Goal: Task Accomplishment & Management: Manage account settings

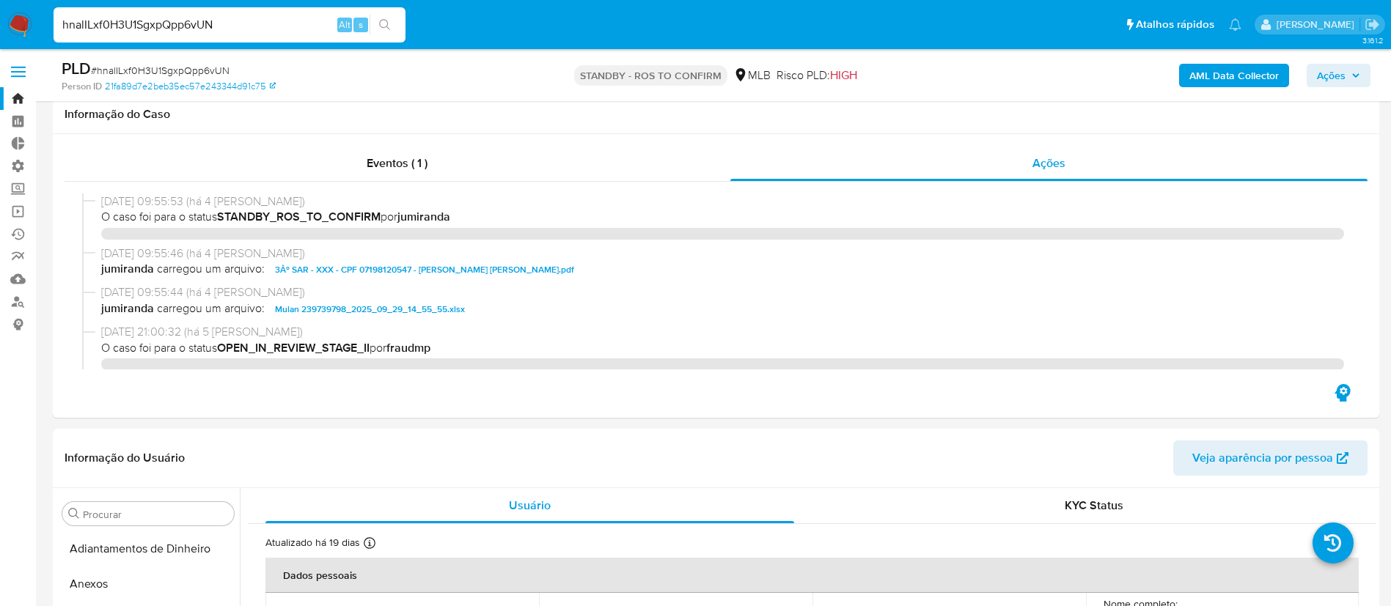
select select "10"
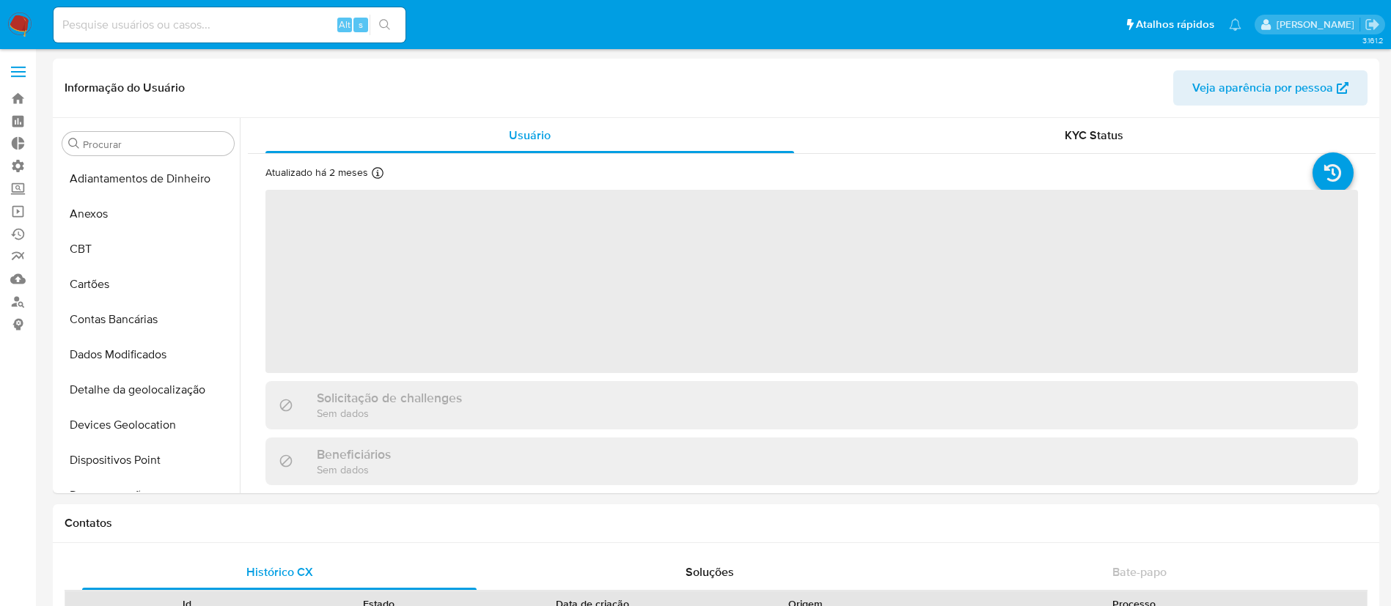
scroll to position [760, 0]
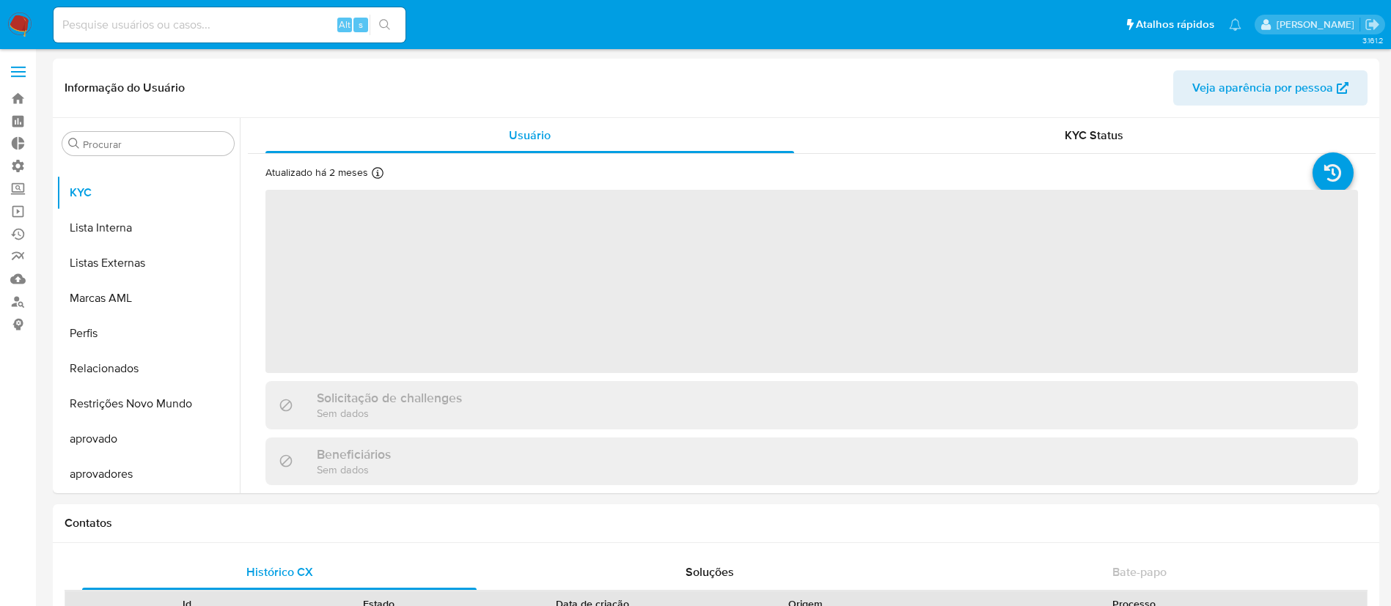
select select "10"
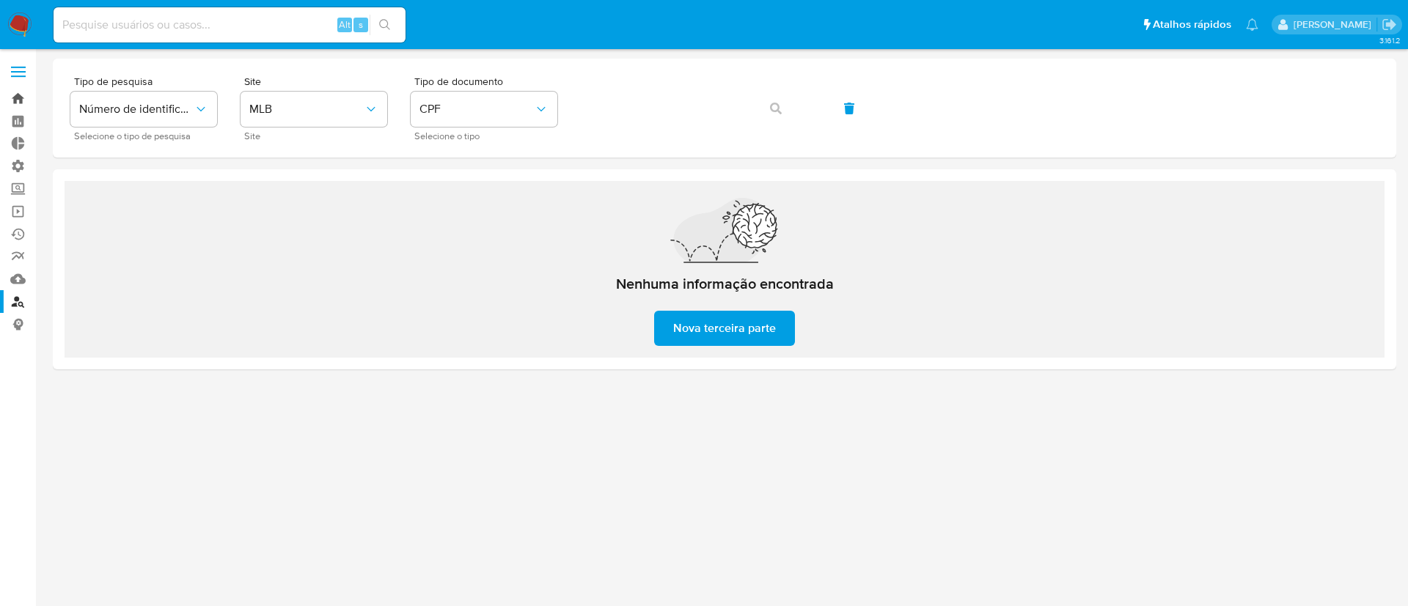
click at [19, 99] on link "Bandeja" at bounding box center [87, 98] width 175 height 23
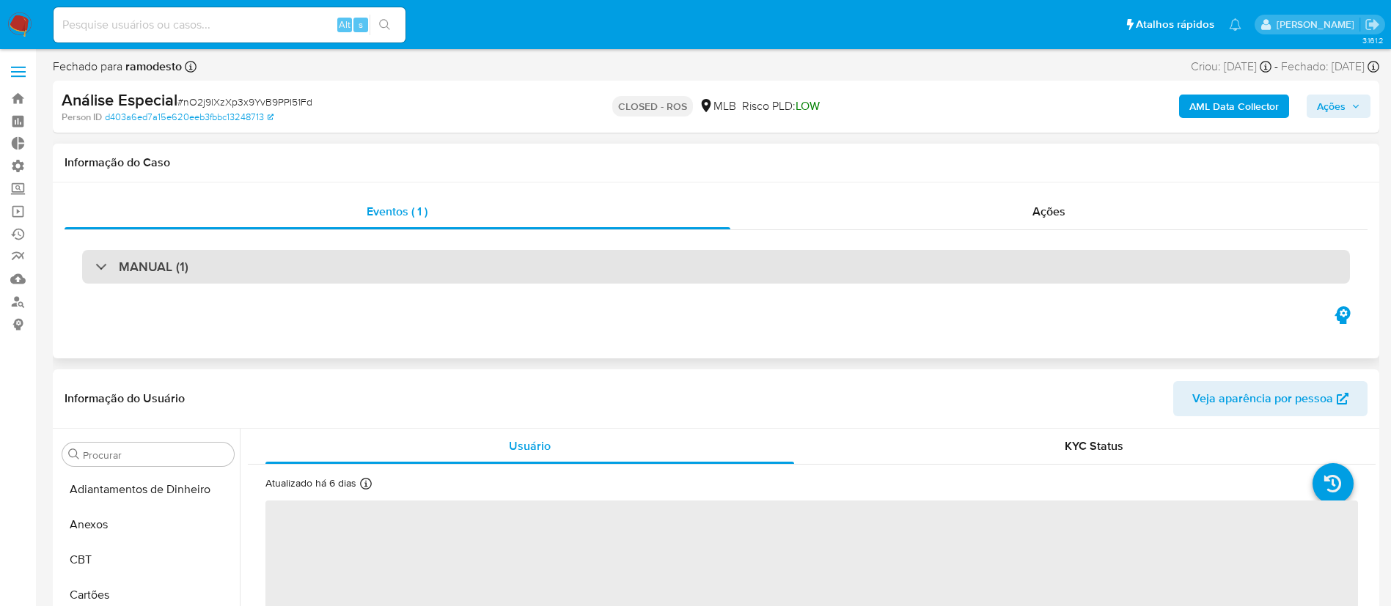
scroll to position [760, 0]
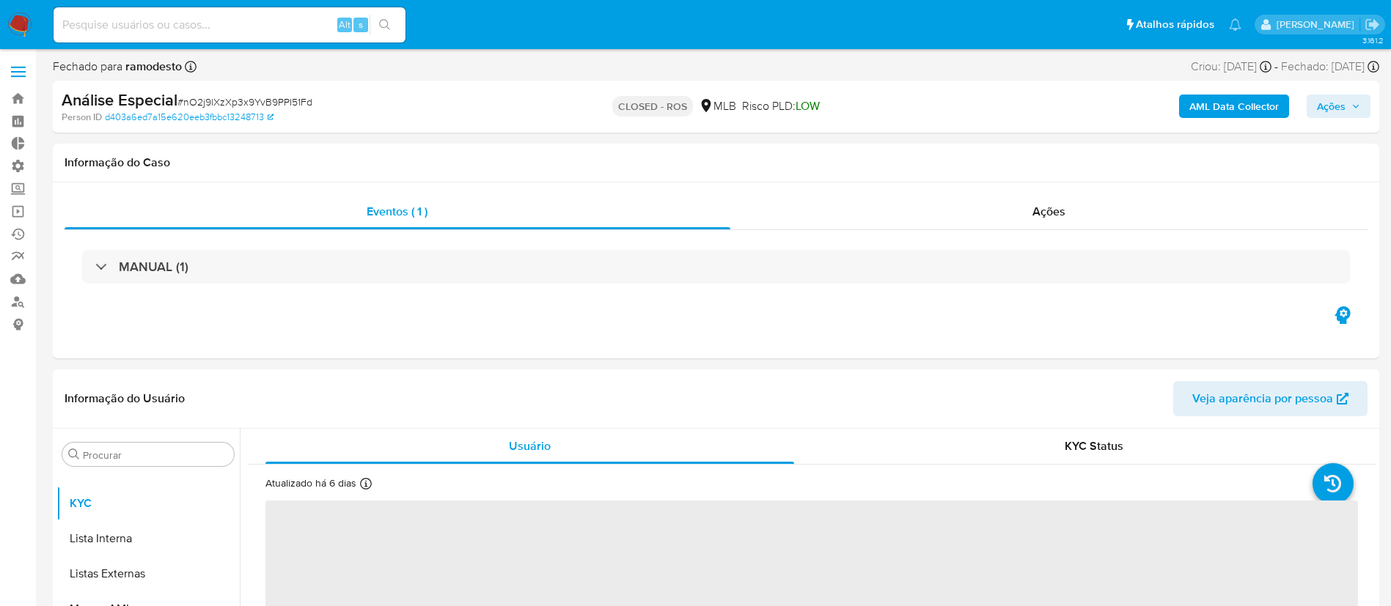
select select "10"
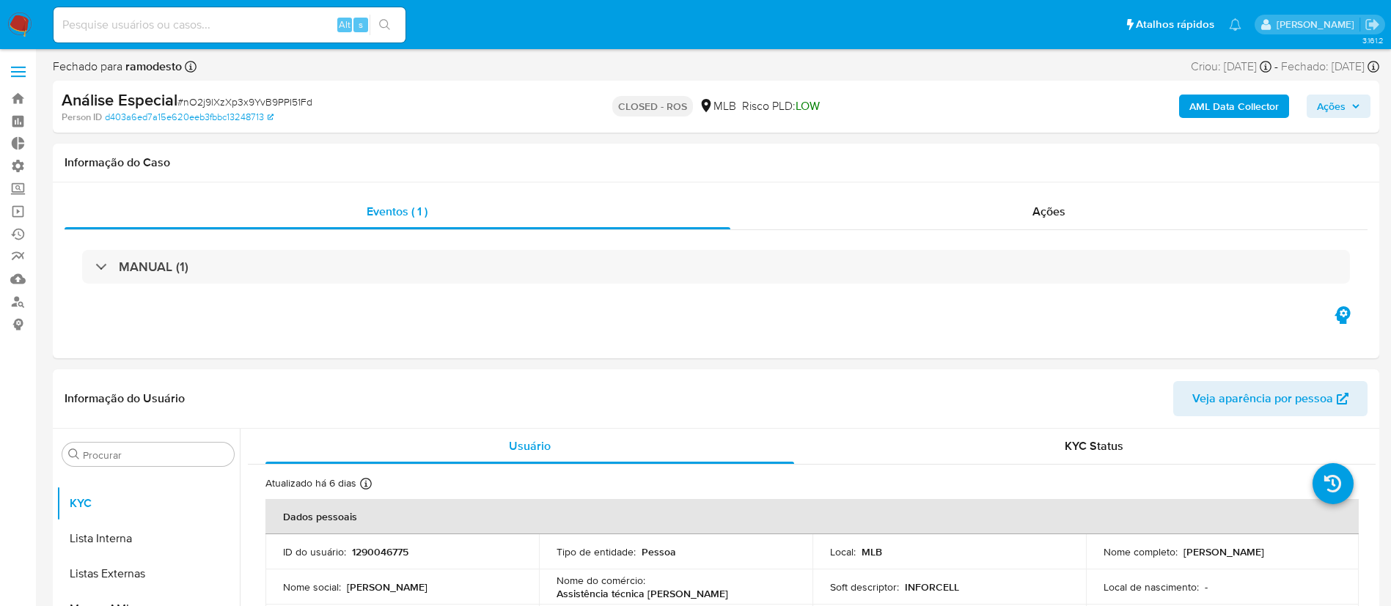
click at [16, 65] on label at bounding box center [18, 71] width 37 height 31
click at [0, 0] on input "checkbox" at bounding box center [0, 0] width 0 height 0
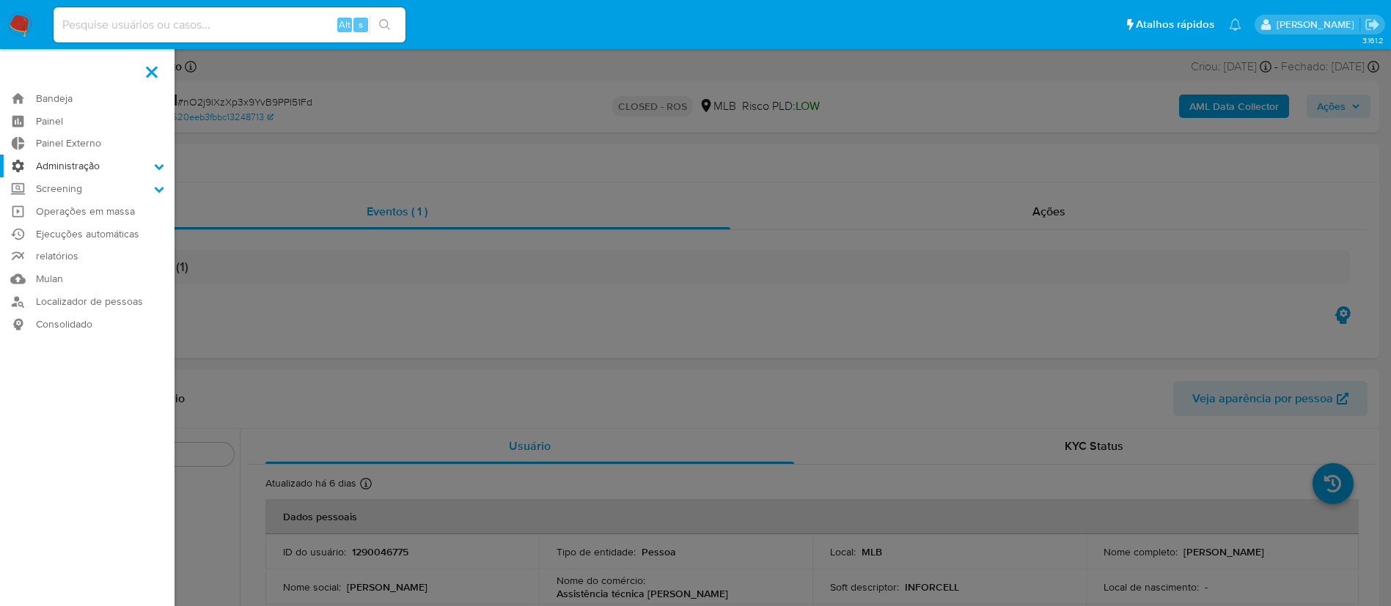
click at [155, 163] on icon at bounding box center [159, 166] width 10 height 10
click at [0, 0] on input "Administração" at bounding box center [0, 0] width 0 height 0
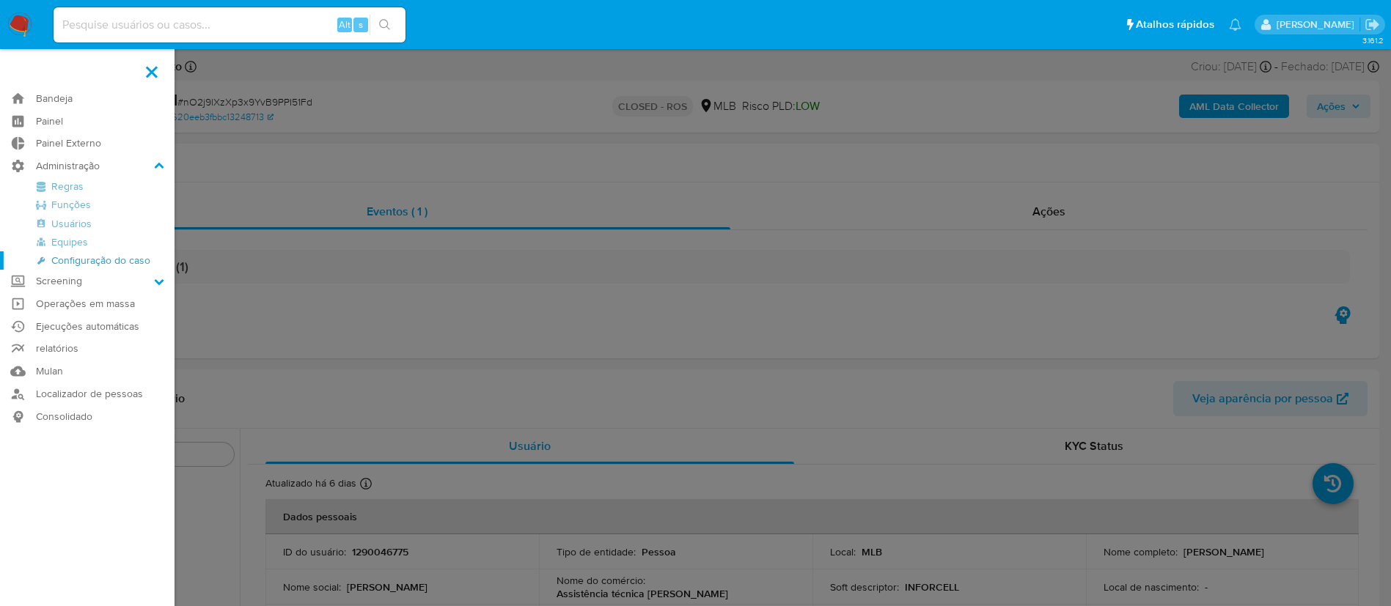
click at [127, 262] on link "Configuração do caso" at bounding box center [87, 261] width 175 height 18
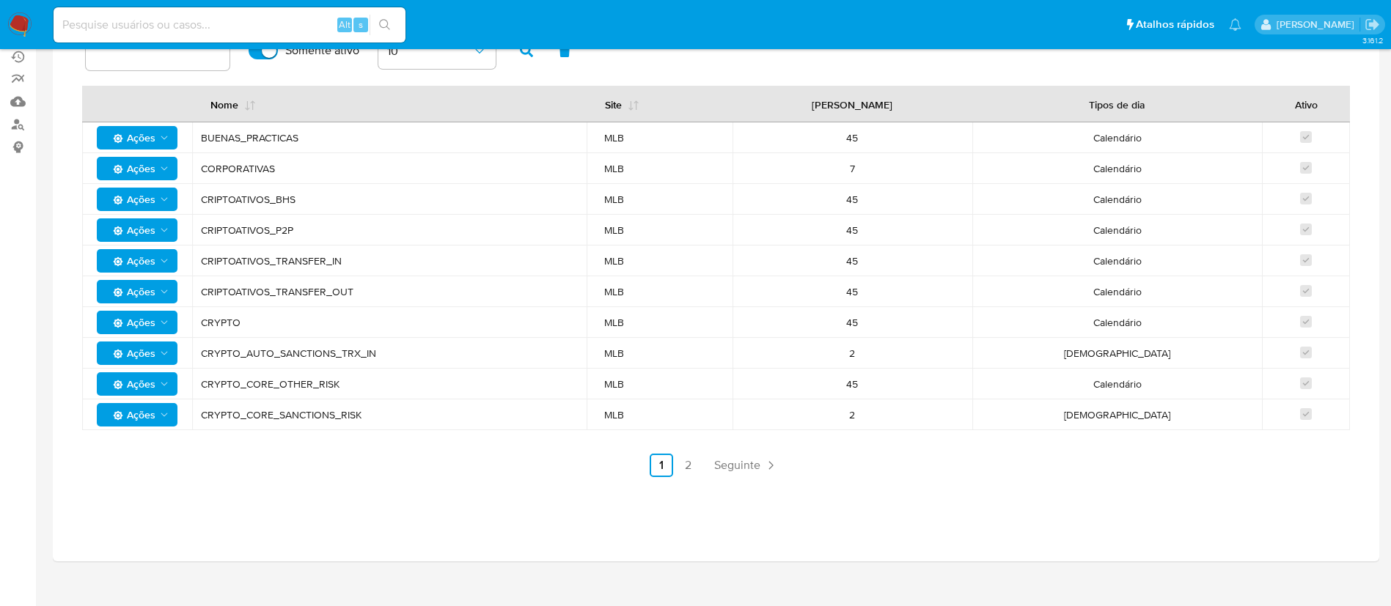
scroll to position [195, 0]
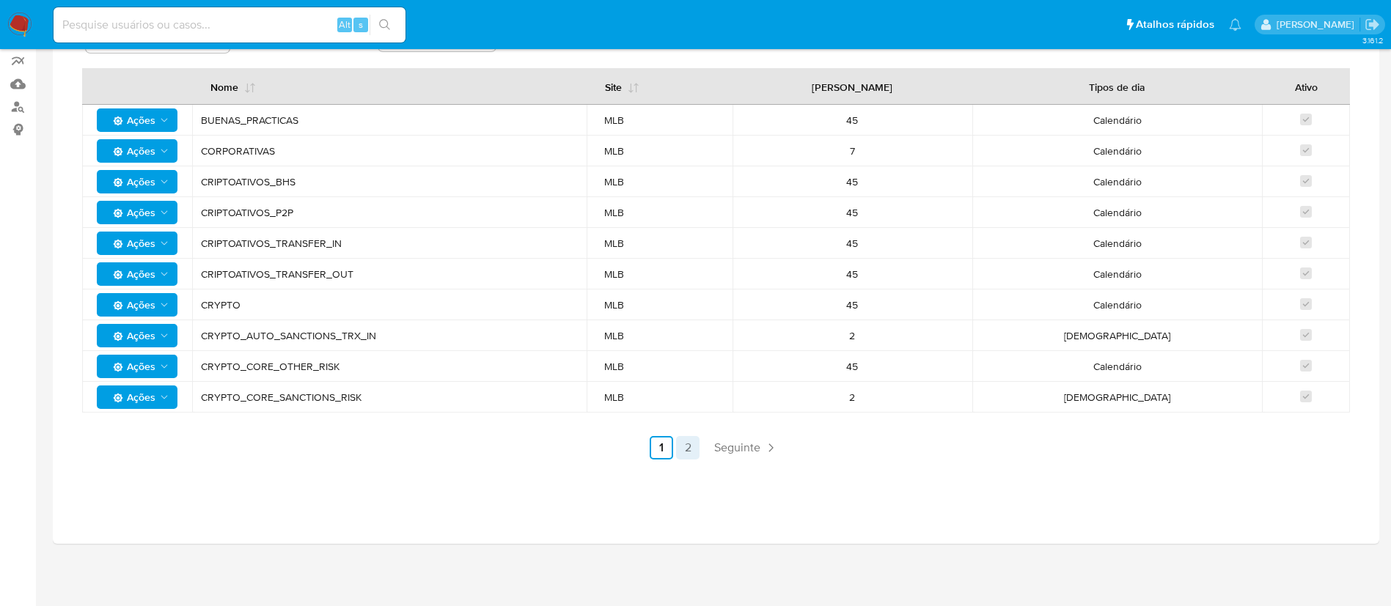
click at [685, 454] on link "2" at bounding box center [687, 447] width 23 height 23
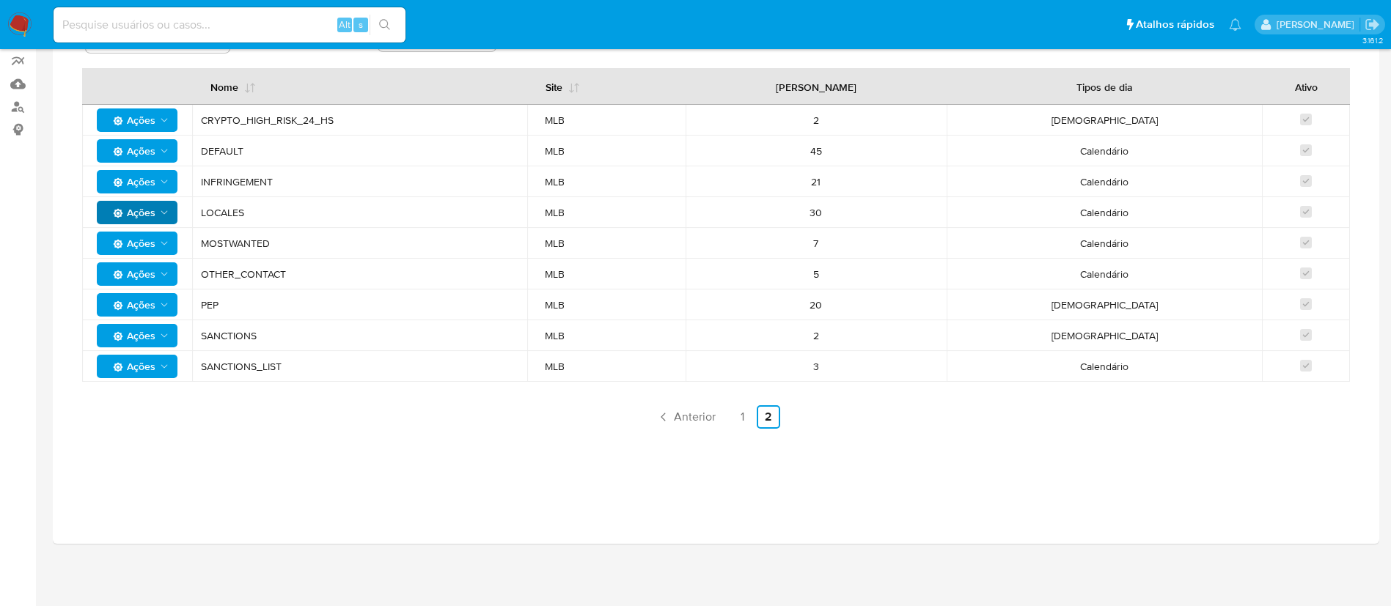
click at [161, 213] on icon "Ações" at bounding box center [164, 213] width 12 height 12
click at [143, 245] on button "Ver registros" at bounding box center [137, 249] width 132 height 35
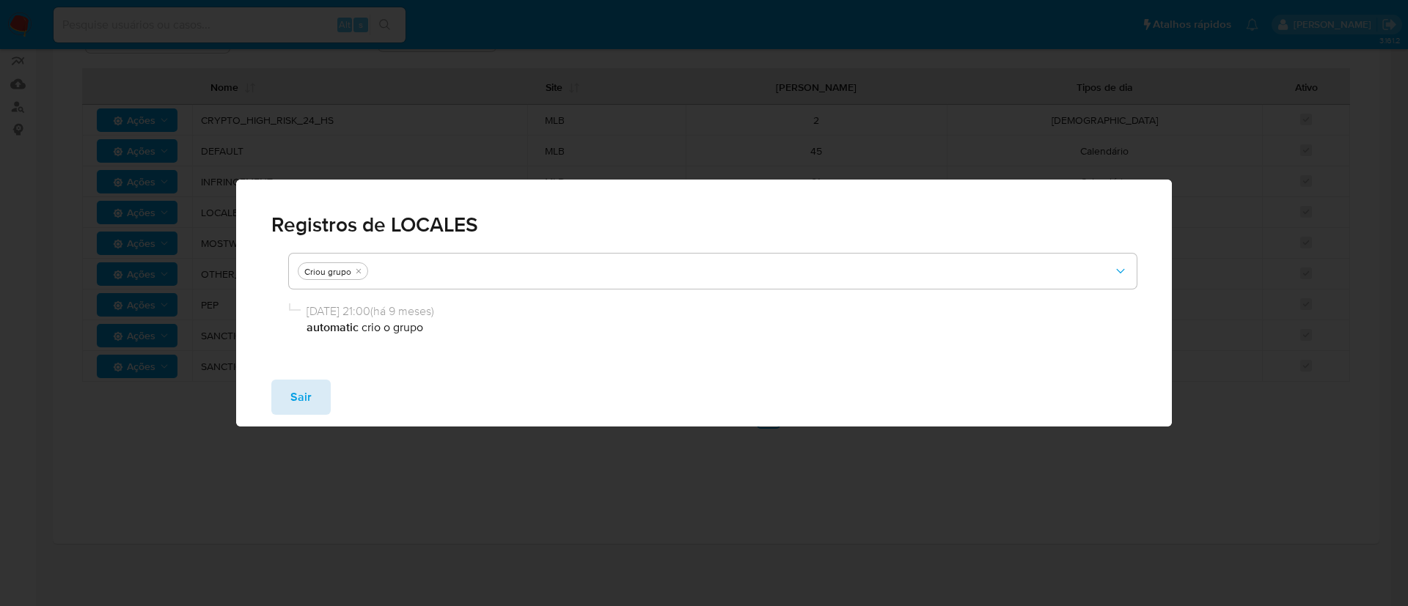
click at [297, 394] on span "Sair" at bounding box center [300, 397] width 21 height 32
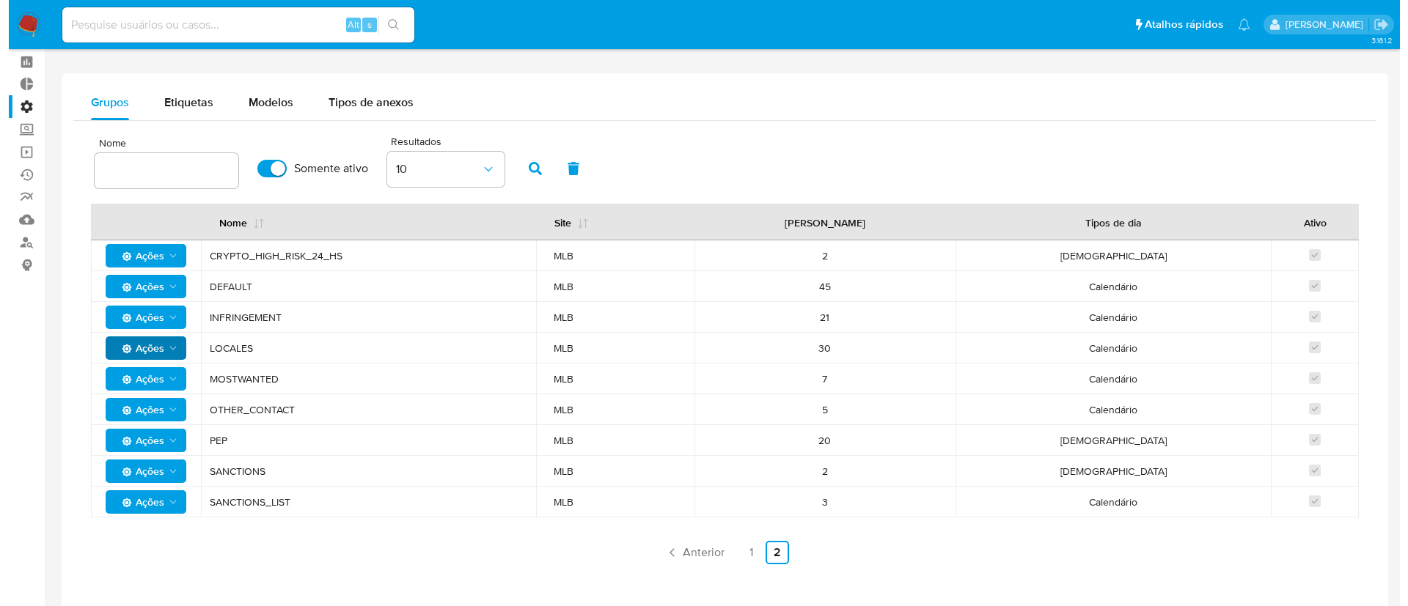
scroll to position [61, 0]
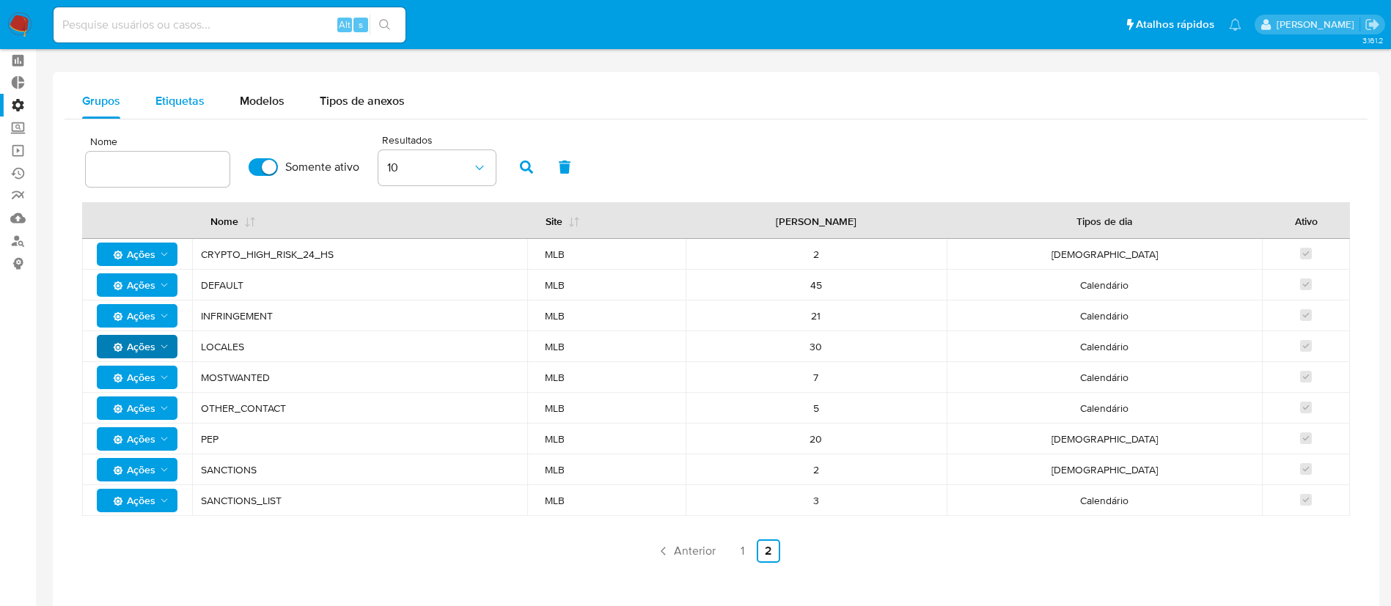
click at [183, 103] on span "Etiquetas" at bounding box center [179, 100] width 49 height 17
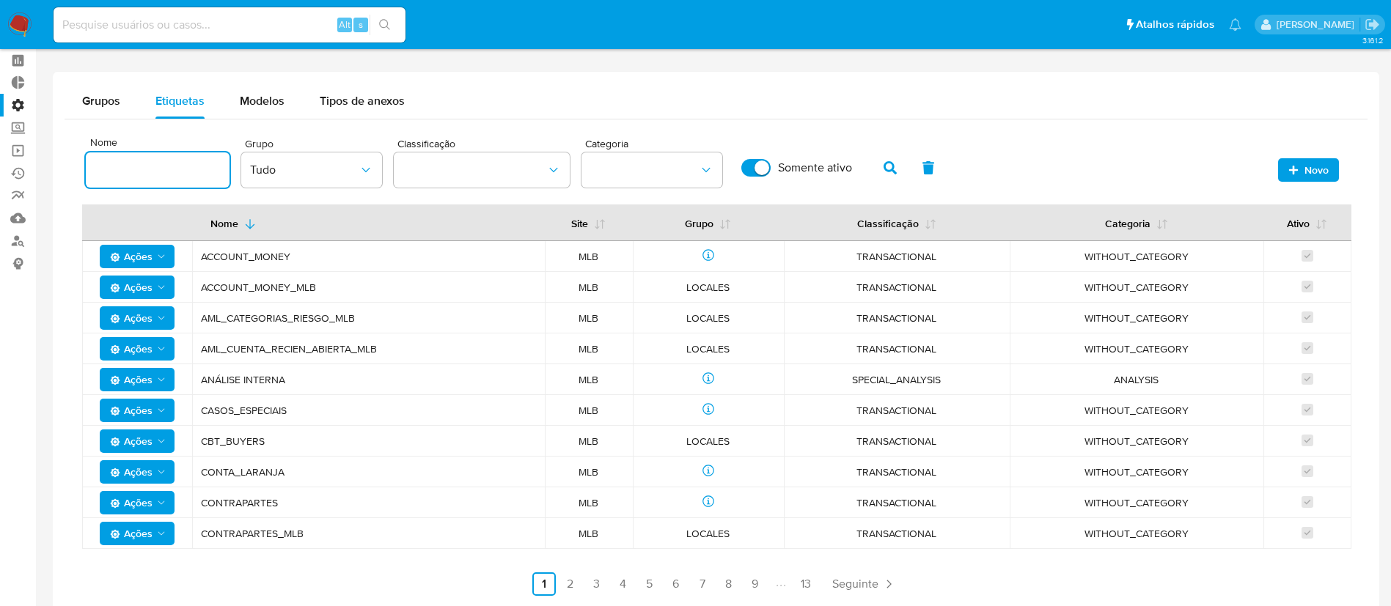
click at [166, 177] on input at bounding box center [158, 170] width 144 height 19
type input "menor"
click at [888, 170] on icon "button" at bounding box center [890, 167] width 13 height 13
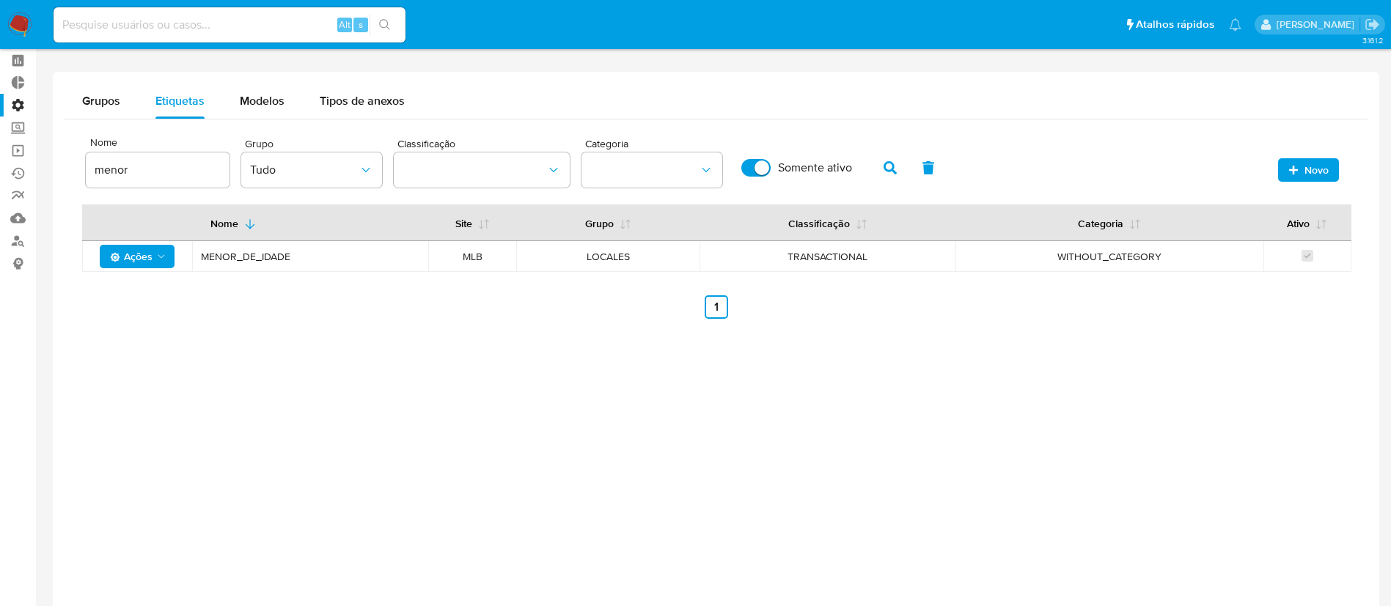
drag, startPoint x: 296, startPoint y: 259, endPoint x: 202, endPoint y: 256, distance: 93.2
click at [202, 256] on span "MENOR_DE_IDADE" at bounding box center [310, 256] width 219 height 13
click at [165, 258] on icon "Ações" at bounding box center [161, 257] width 12 height 12
click at [139, 298] on button "Editar" at bounding box center [137, 293] width 132 height 35
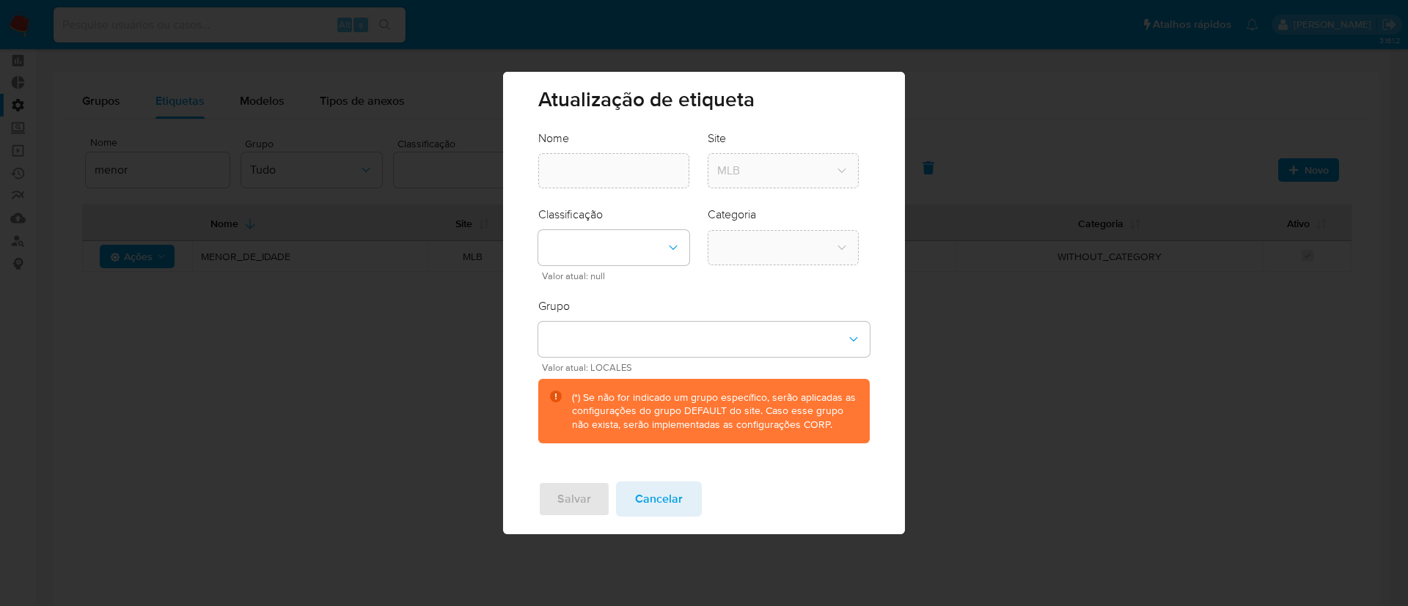
type input "MENOR_DE_IDADE"
click at [676, 250] on icon "classification-dropdown" at bounding box center [673, 248] width 15 height 15
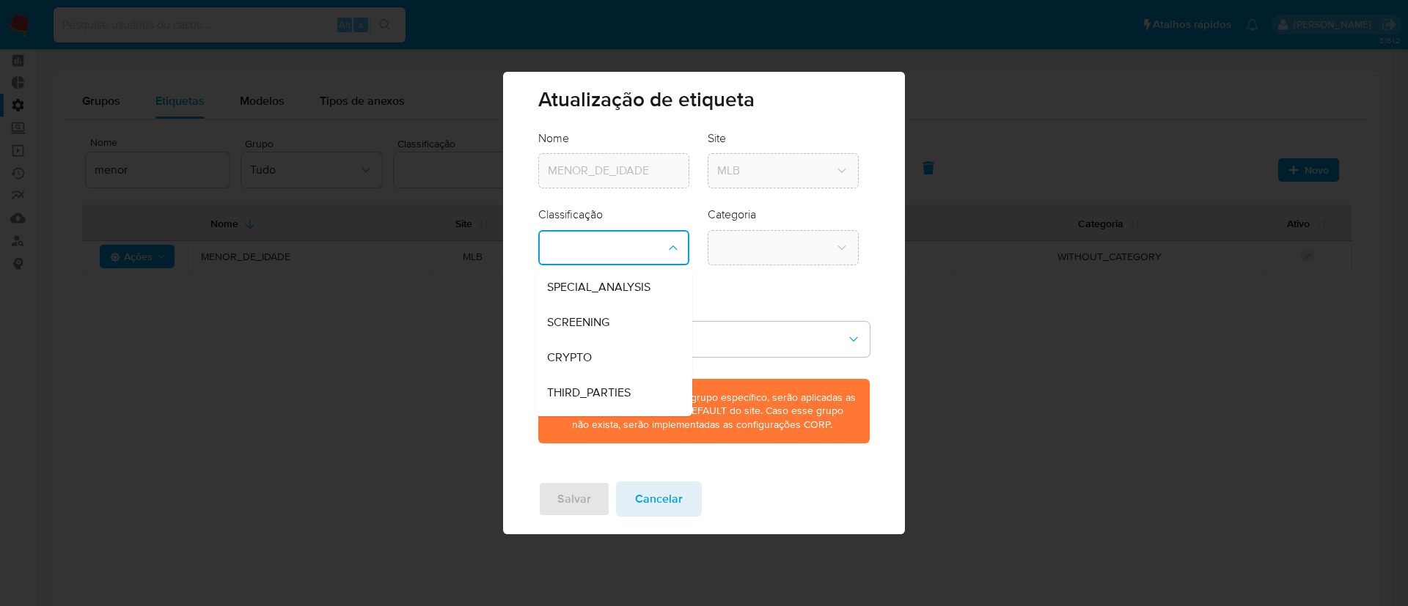
scroll to position [29, 0]
click at [608, 395] on span "TRANSACTIONAL" at bounding box center [593, 399] width 92 height 15
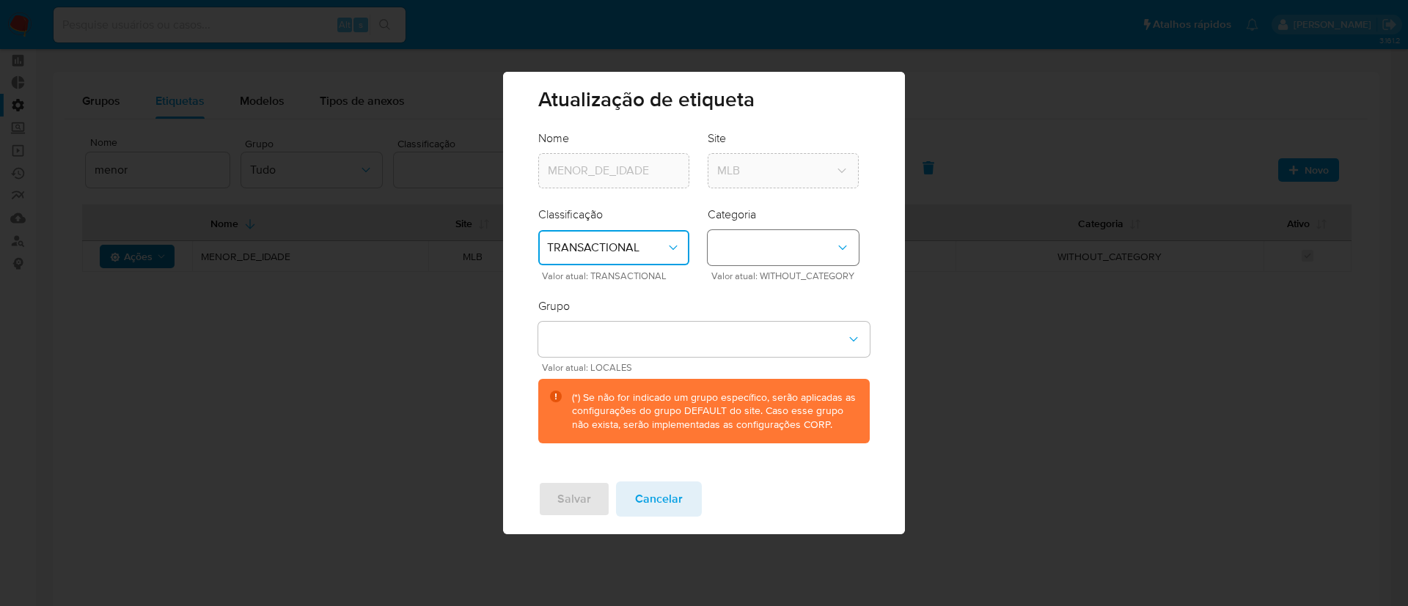
click at [837, 252] on icon "category-dropdown" at bounding box center [842, 248] width 15 height 15
click at [639, 336] on button "group-dropdown" at bounding box center [703, 339] width 331 height 35
click at [795, 248] on button "category-dropdown" at bounding box center [783, 247] width 151 height 35
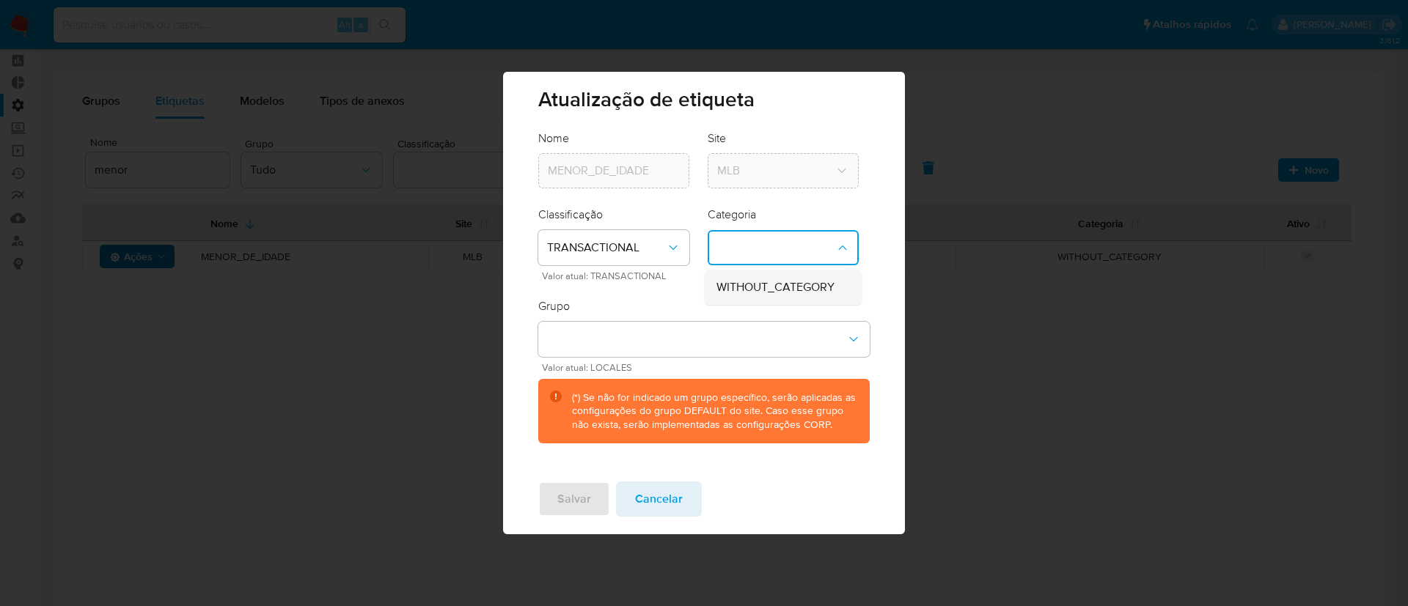
click at [779, 287] on span "WITHOUT_CATEGORY" at bounding box center [775, 287] width 118 height 15
click at [566, 496] on span "Salvar" at bounding box center [574, 499] width 34 height 32
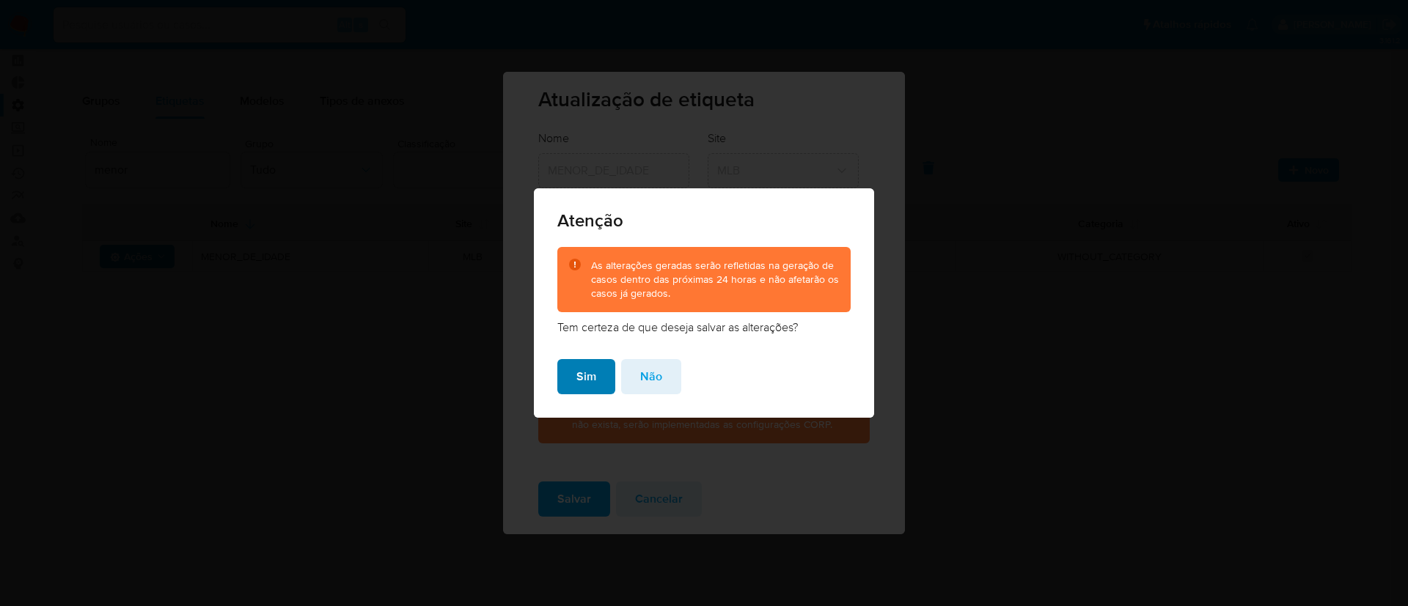
click at [578, 370] on span "Sim" at bounding box center [586, 377] width 20 height 32
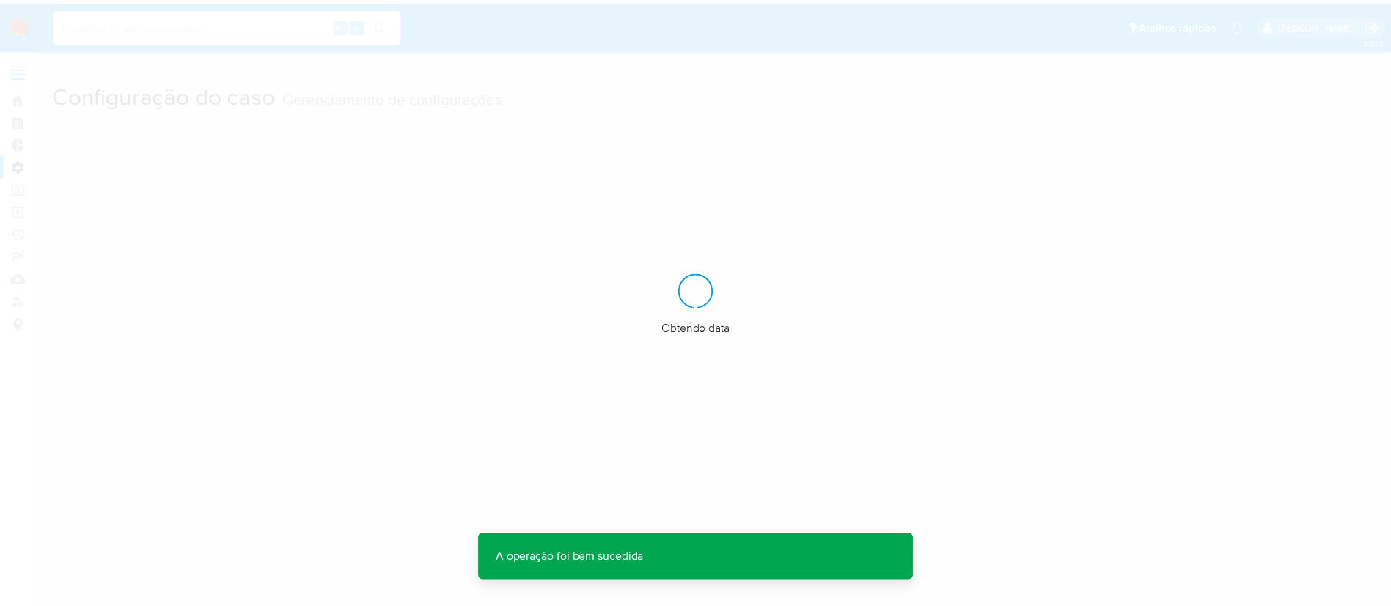
scroll to position [0, 0]
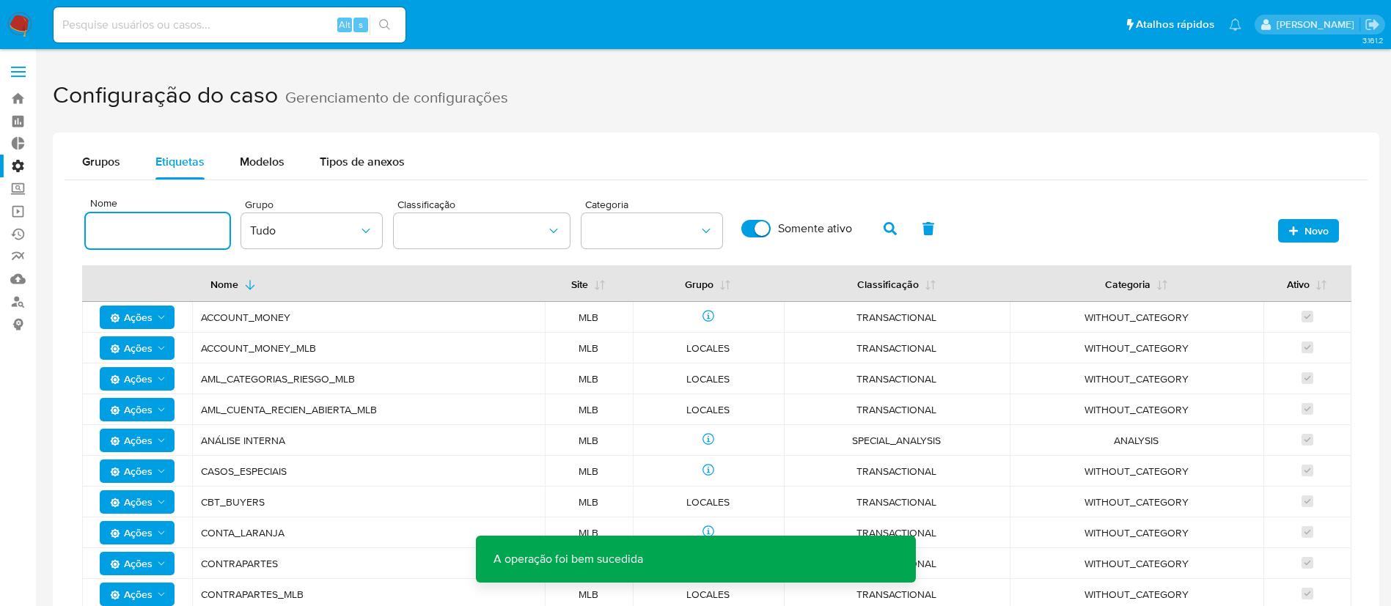
click at [166, 230] on input at bounding box center [158, 230] width 144 height 19
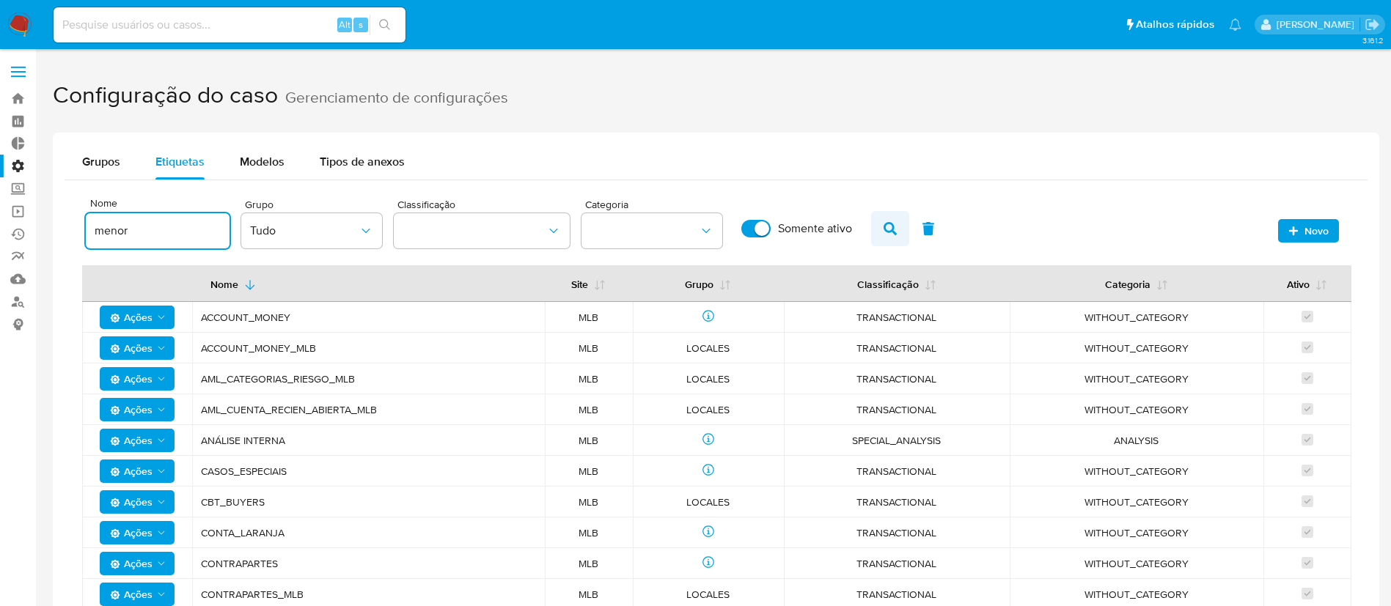
type input "menor"
click at [892, 230] on icon "button" at bounding box center [890, 228] width 13 height 13
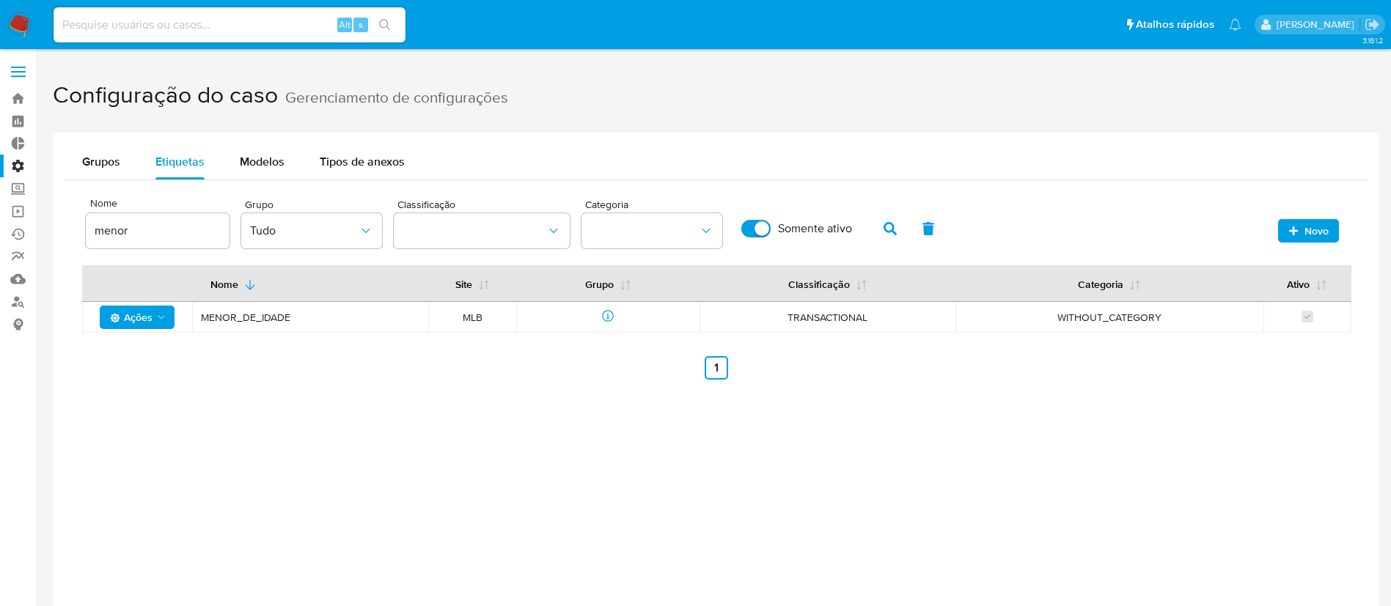
click at [434, 418] on div "Grupos Etiquetas Modelos Tipos de anexos Nome menor Site MLB Grupo Tudo Classif…" at bounding box center [716, 436] width 1327 height 606
click at [101, 166] on span "Grupos" at bounding box center [101, 161] width 38 height 17
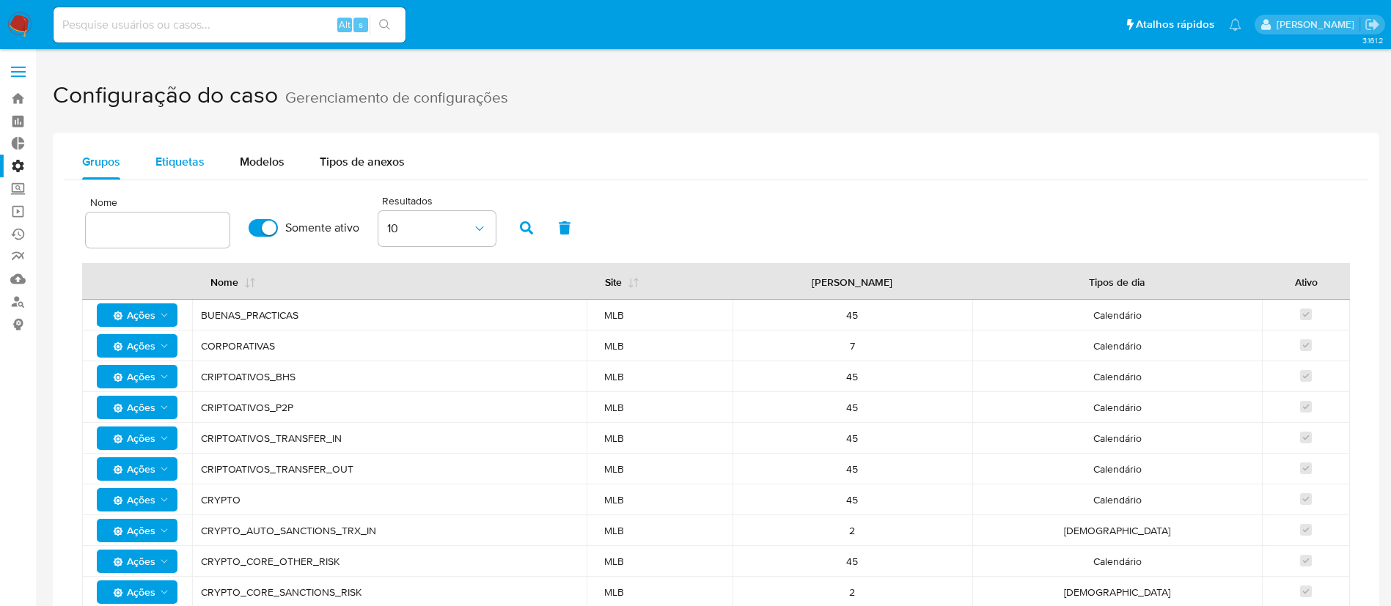
click at [177, 164] on span "Etiquetas" at bounding box center [179, 161] width 49 height 17
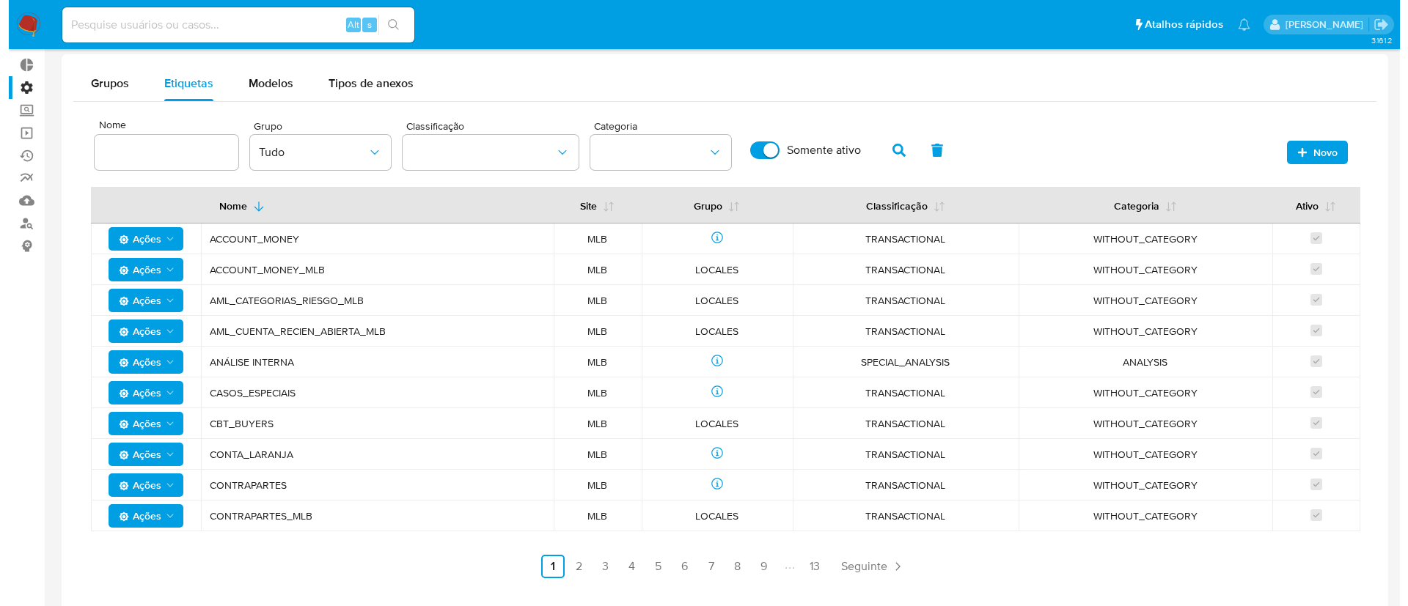
scroll to position [79, 0]
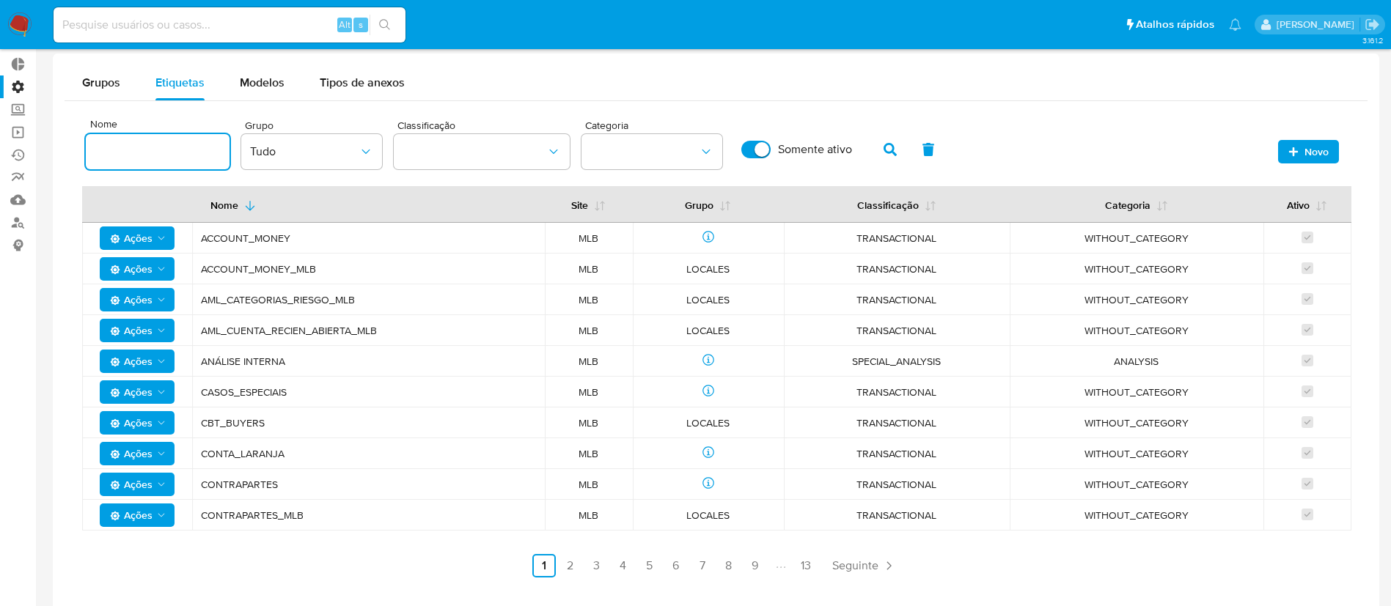
click at [159, 149] on input at bounding box center [158, 151] width 144 height 19
type input "l"
type input "laranja"
click at [881, 150] on button "button" at bounding box center [890, 149] width 38 height 35
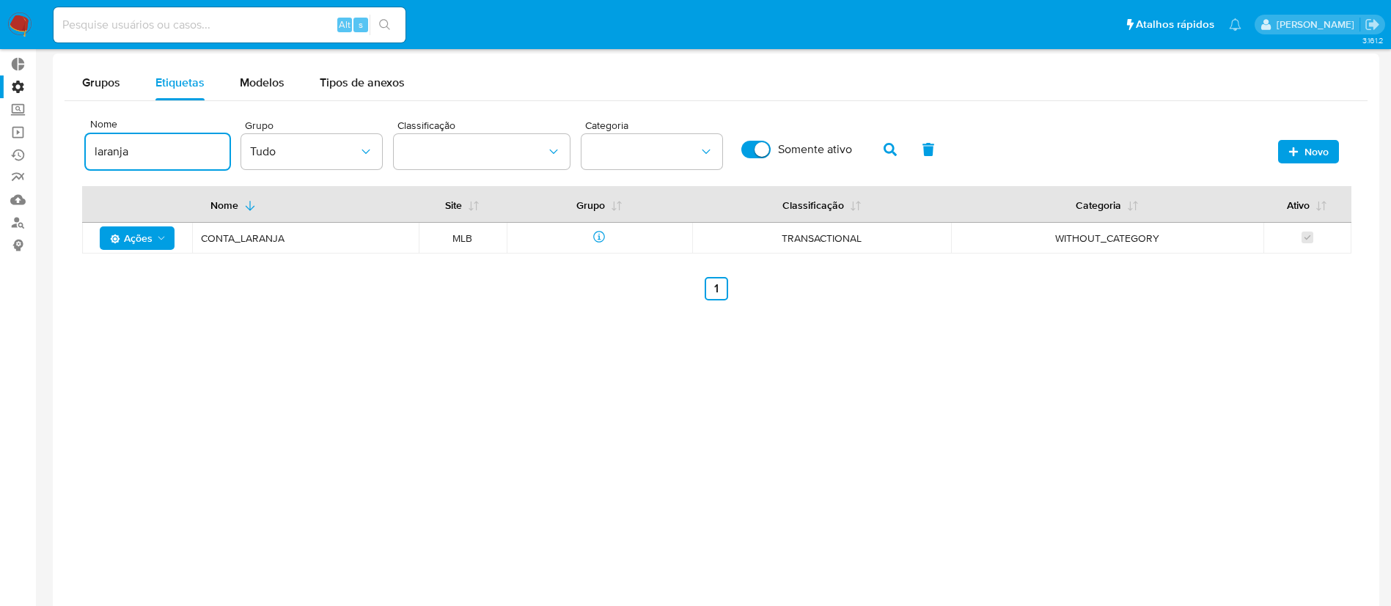
drag, startPoint x: 172, startPoint y: 152, endPoint x: 49, endPoint y: 144, distance: 123.4
click at [49, 144] on main "3.161.2" at bounding box center [695, 321] width 1391 height 801
click at [567, 155] on button "classification" at bounding box center [482, 151] width 176 height 35
click at [637, 147] on button "category" at bounding box center [652, 151] width 141 height 35
click at [370, 155] on icon "group" at bounding box center [366, 151] width 15 height 15
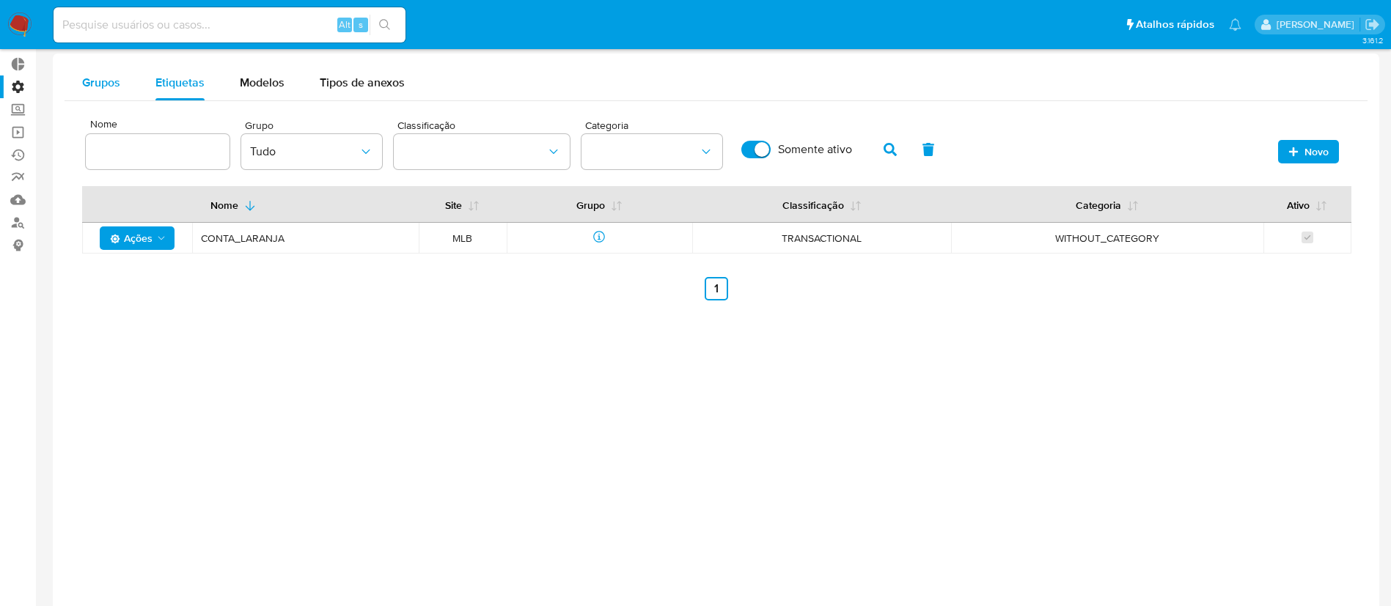
click at [95, 81] on span "Grupos" at bounding box center [101, 82] width 38 height 17
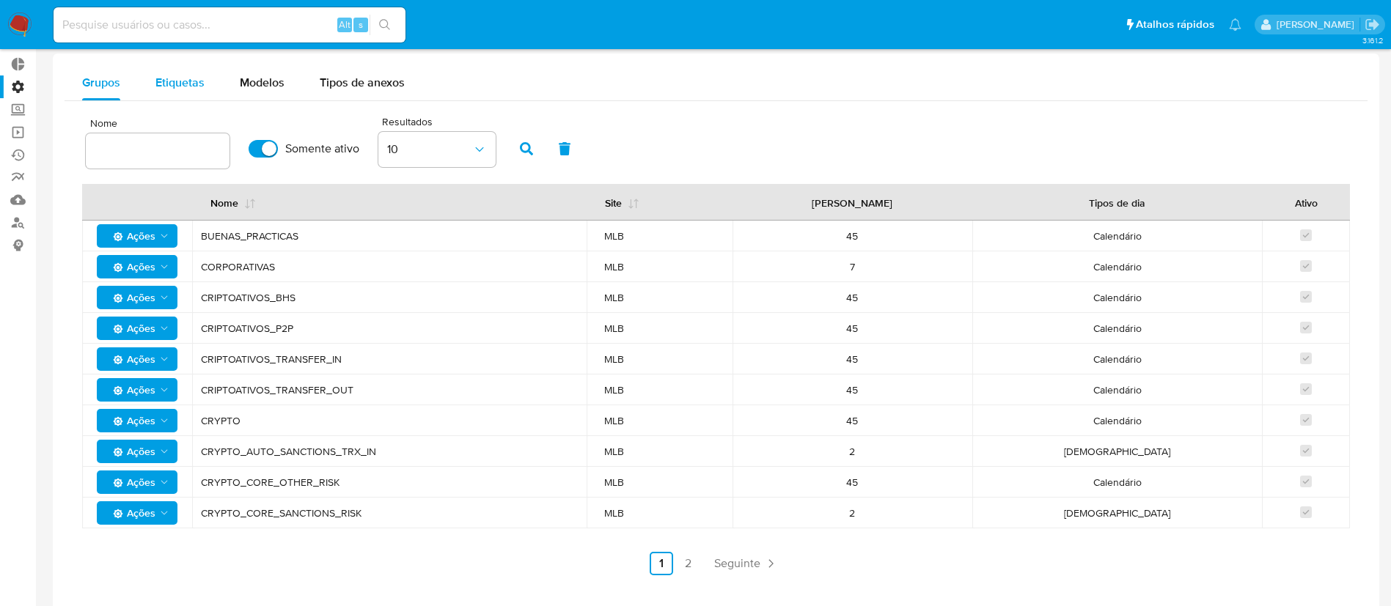
click at [175, 78] on span "Etiquetas" at bounding box center [179, 82] width 49 height 17
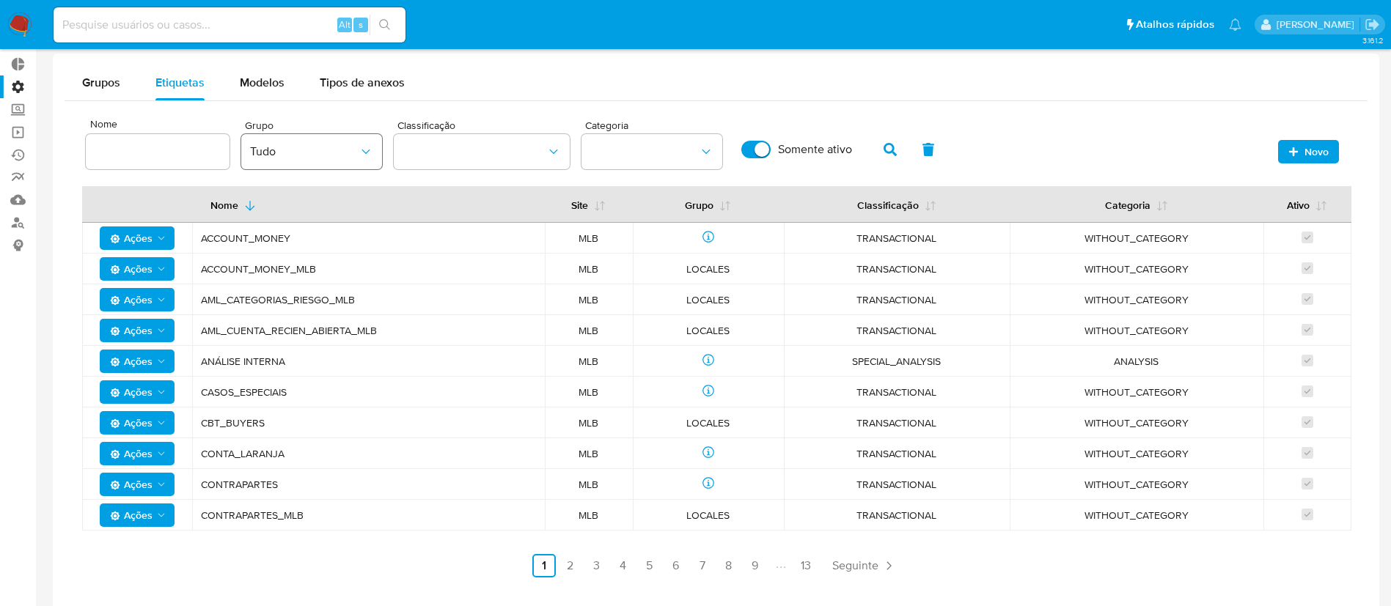
click at [362, 151] on icon "group" at bounding box center [366, 151] width 15 height 15
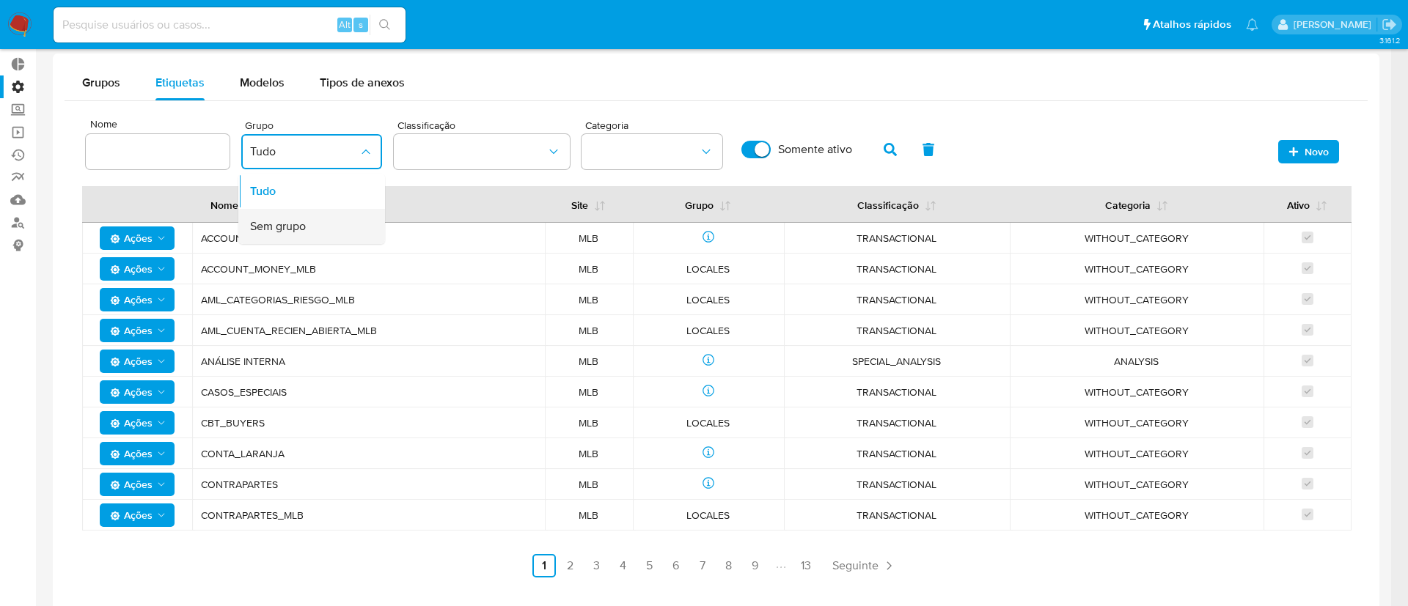
click at [296, 230] on span "Sem grupo" at bounding box center [278, 226] width 56 height 15
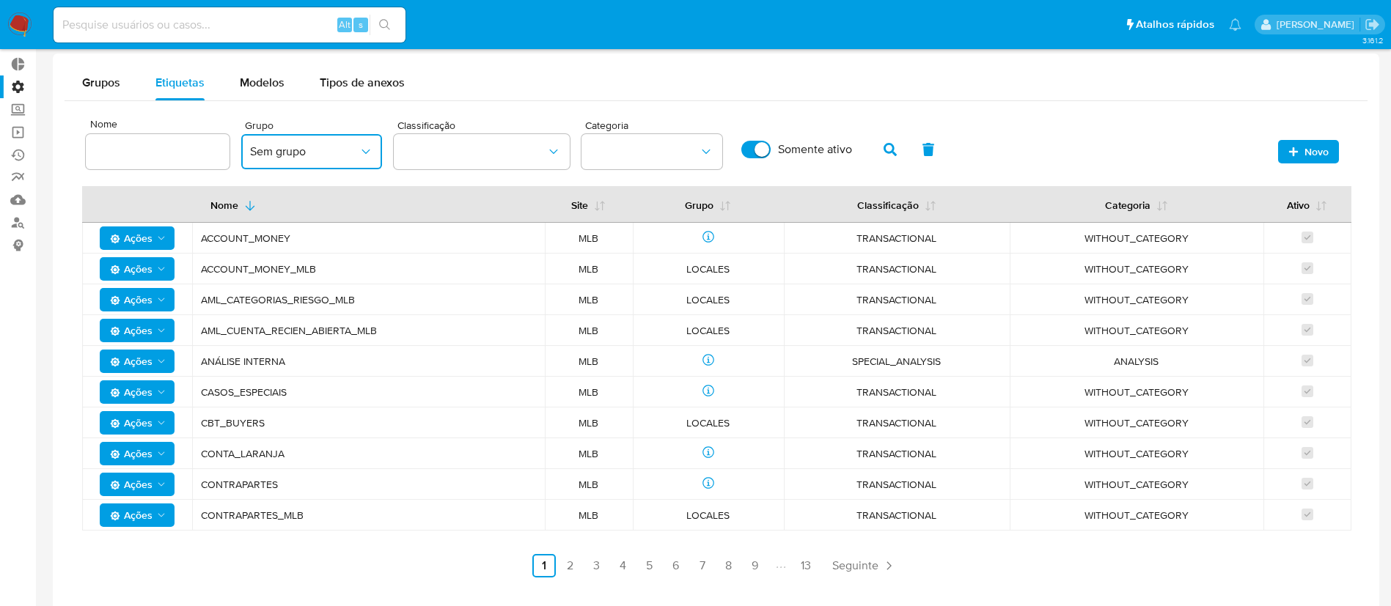
click at [355, 153] on span "Sem grupo" at bounding box center [304, 151] width 109 height 15
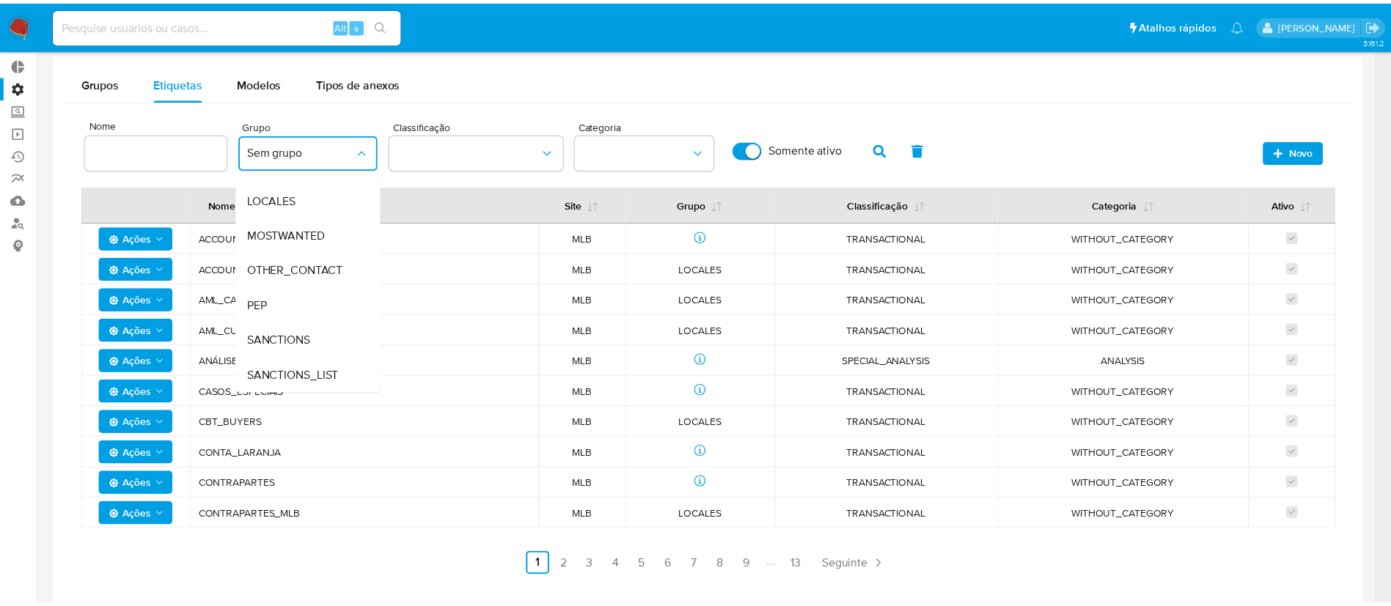
scroll to position [490, 0]
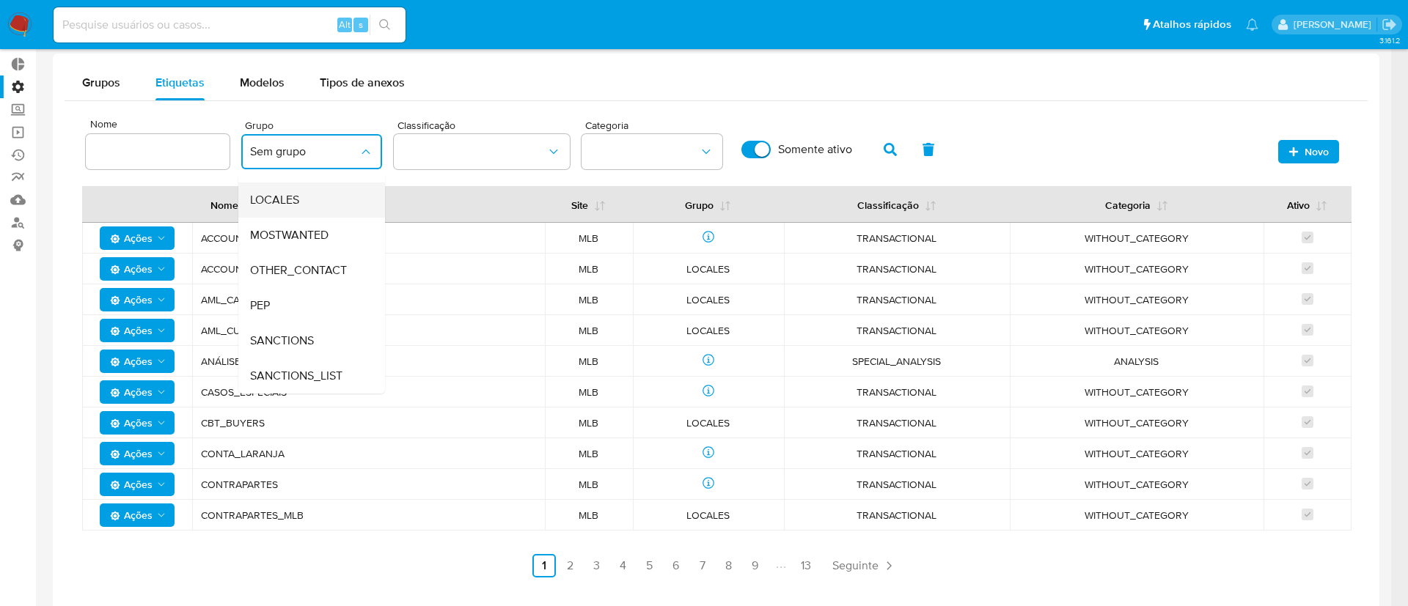
click at [297, 197] on span "LOCALES" at bounding box center [274, 200] width 49 height 15
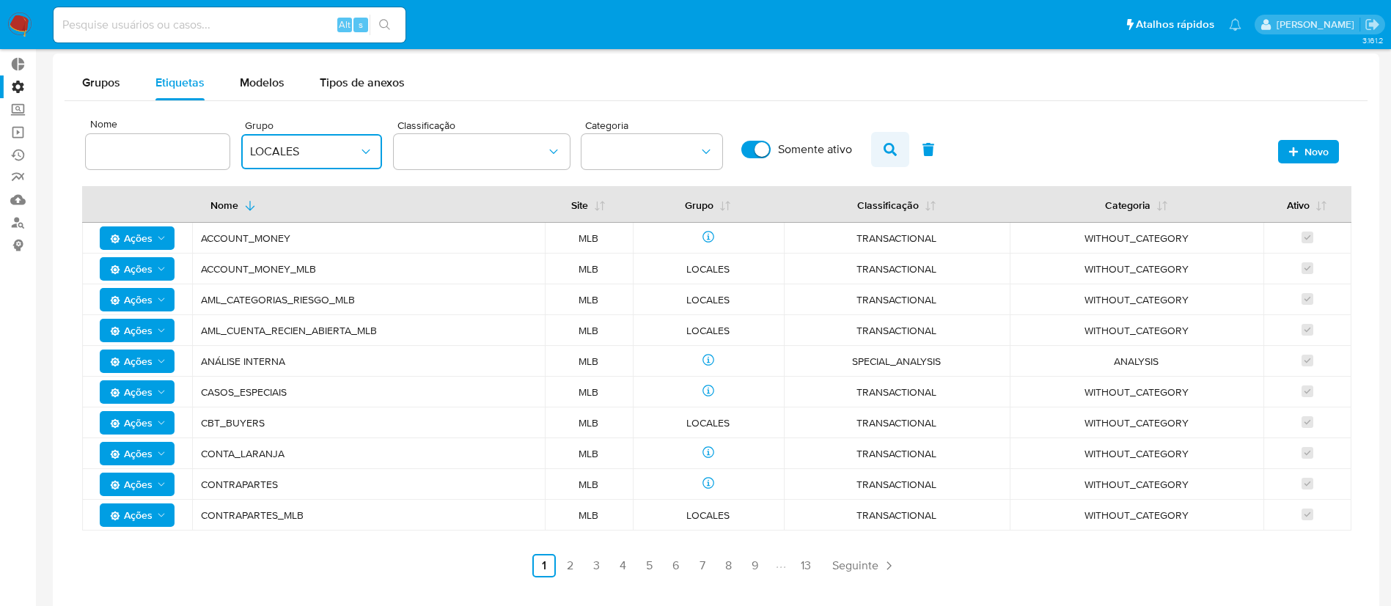
click at [891, 158] on span "button" at bounding box center [890, 149] width 13 height 25
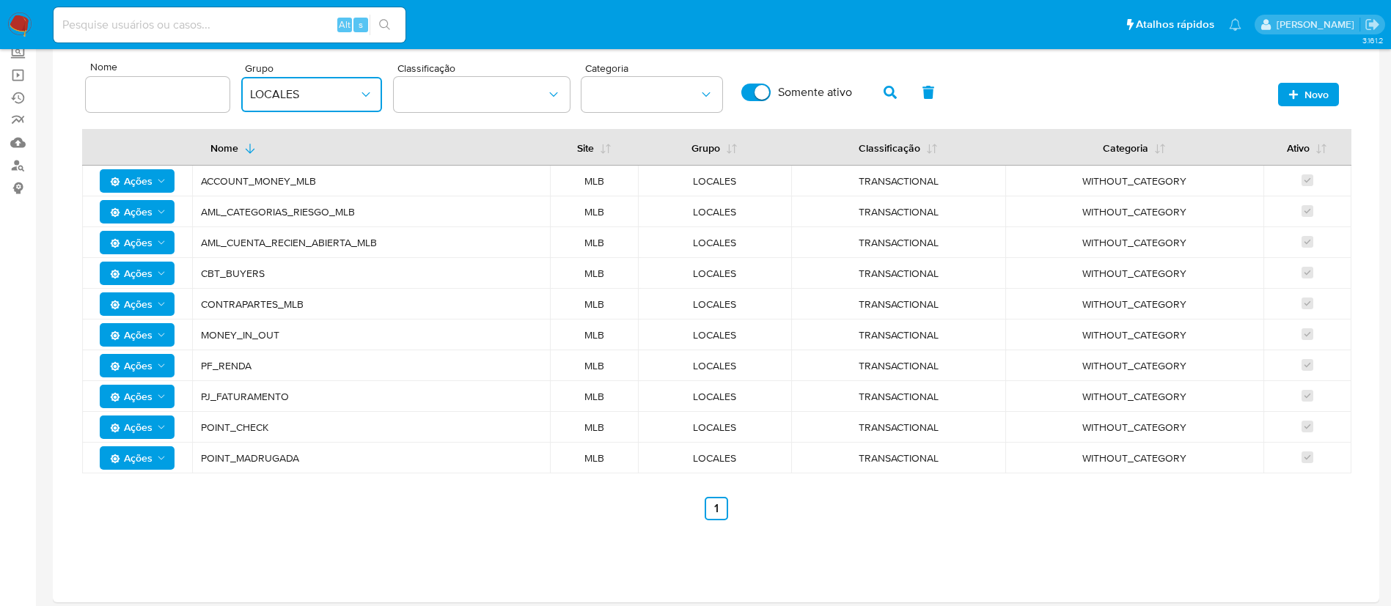
scroll to position [139, 0]
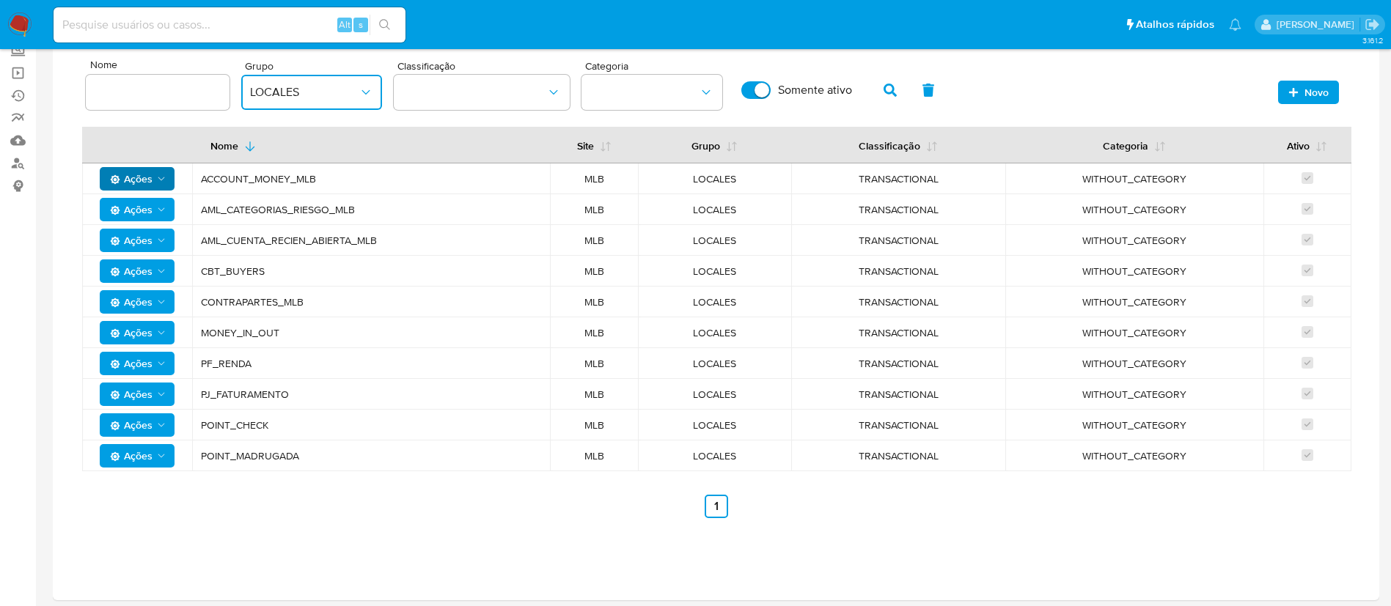
click at [165, 173] on icon "Ações" at bounding box center [161, 179] width 12 height 12
click at [48, 329] on main "3.161.2" at bounding box center [695, 261] width 1391 height 801
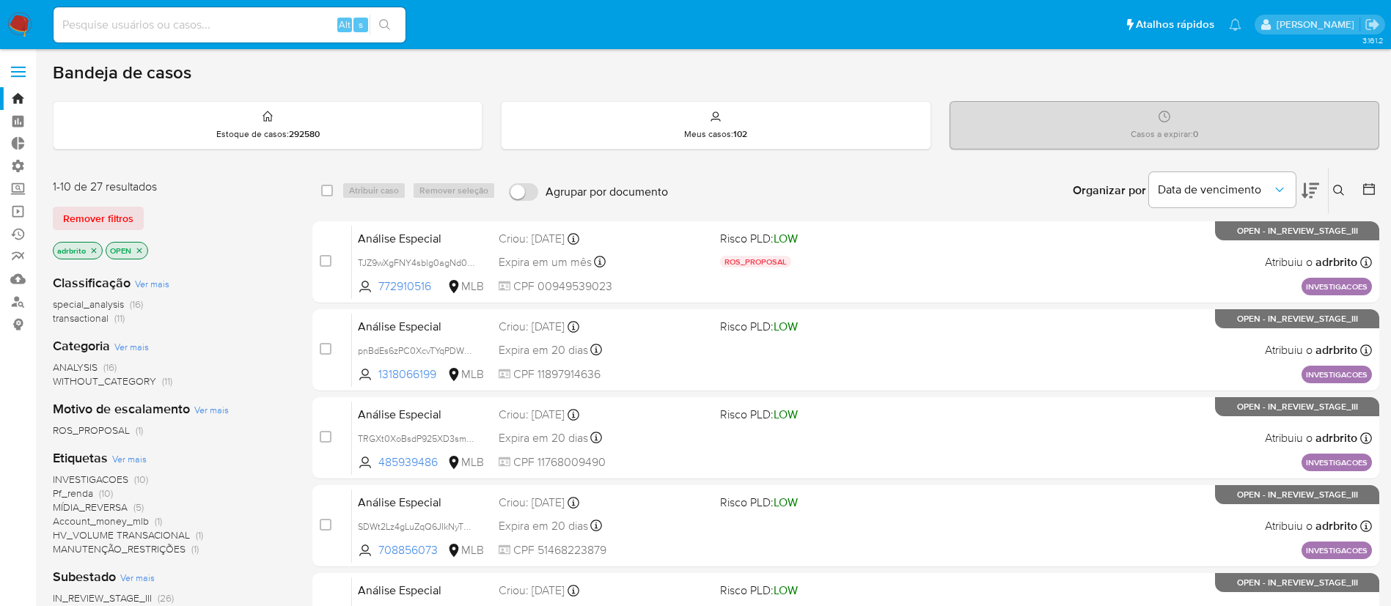
scroll to position [10, 0]
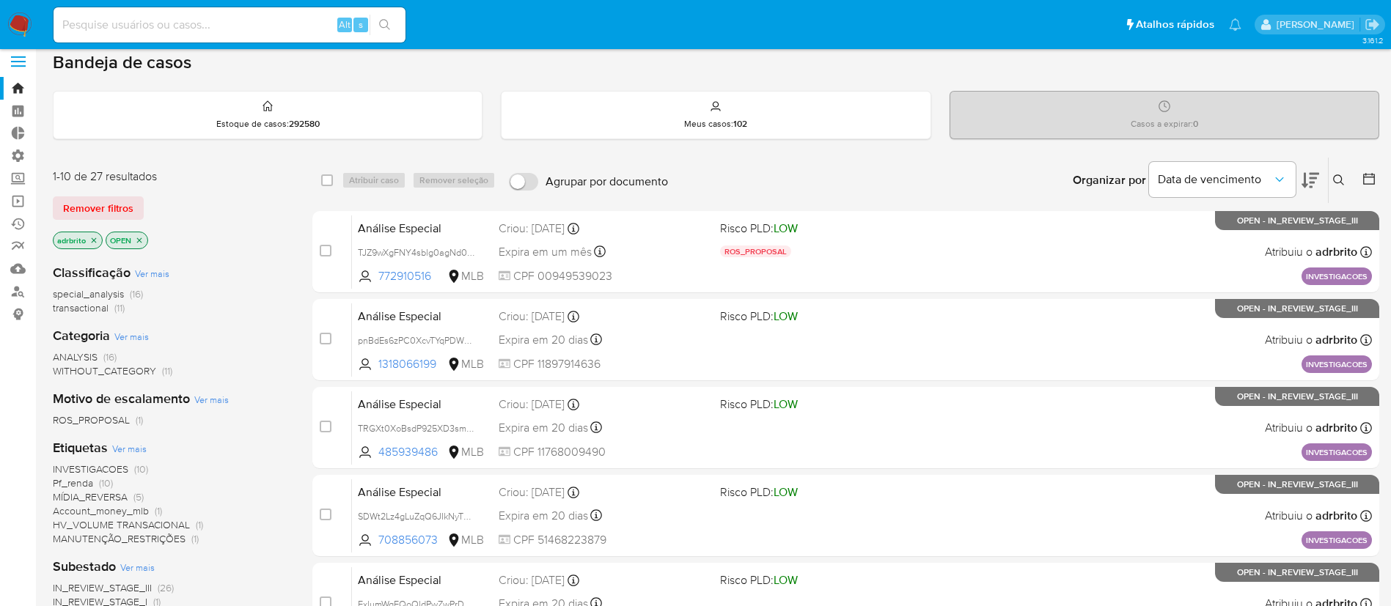
click at [95, 236] on icon "close-filter" at bounding box center [93, 240] width 9 height 9
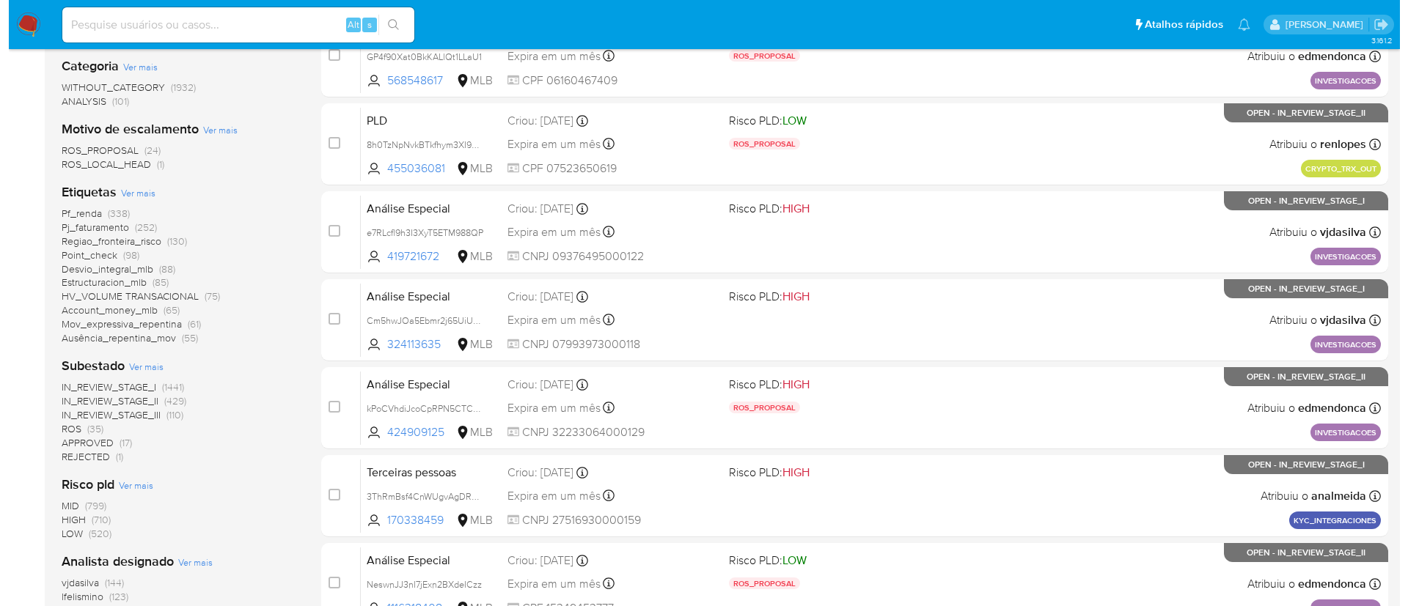
scroll to position [276, 0]
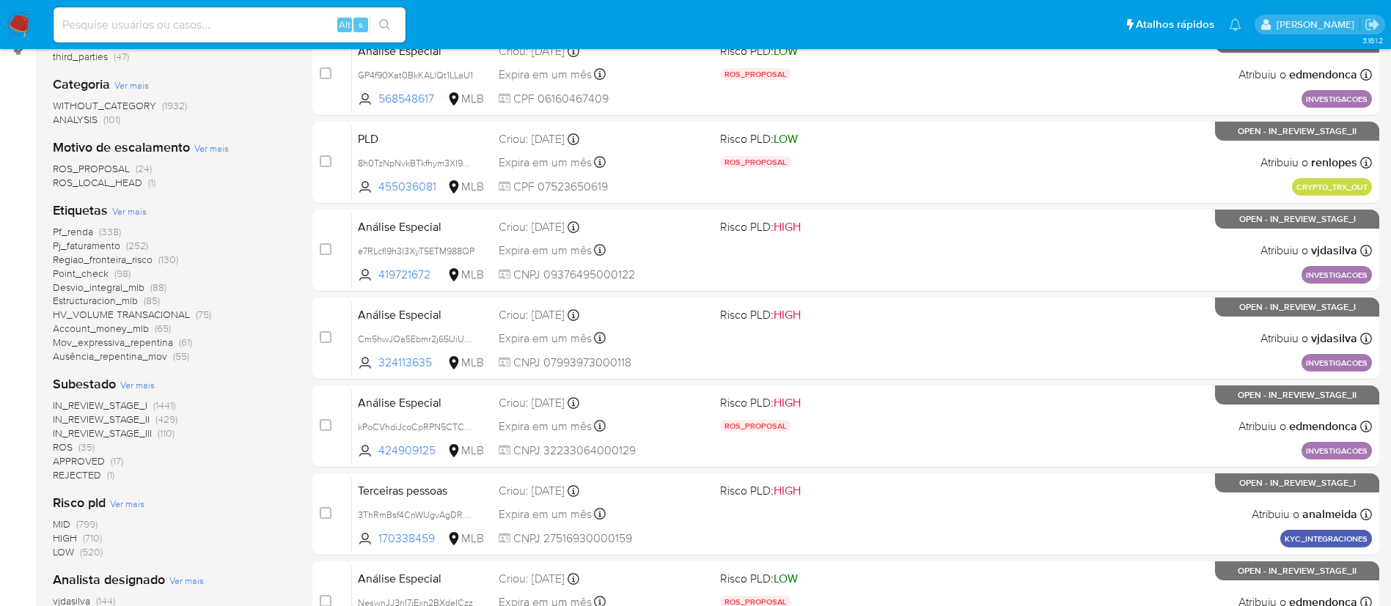
click at [142, 210] on span "Ver mais" at bounding box center [129, 211] width 34 height 13
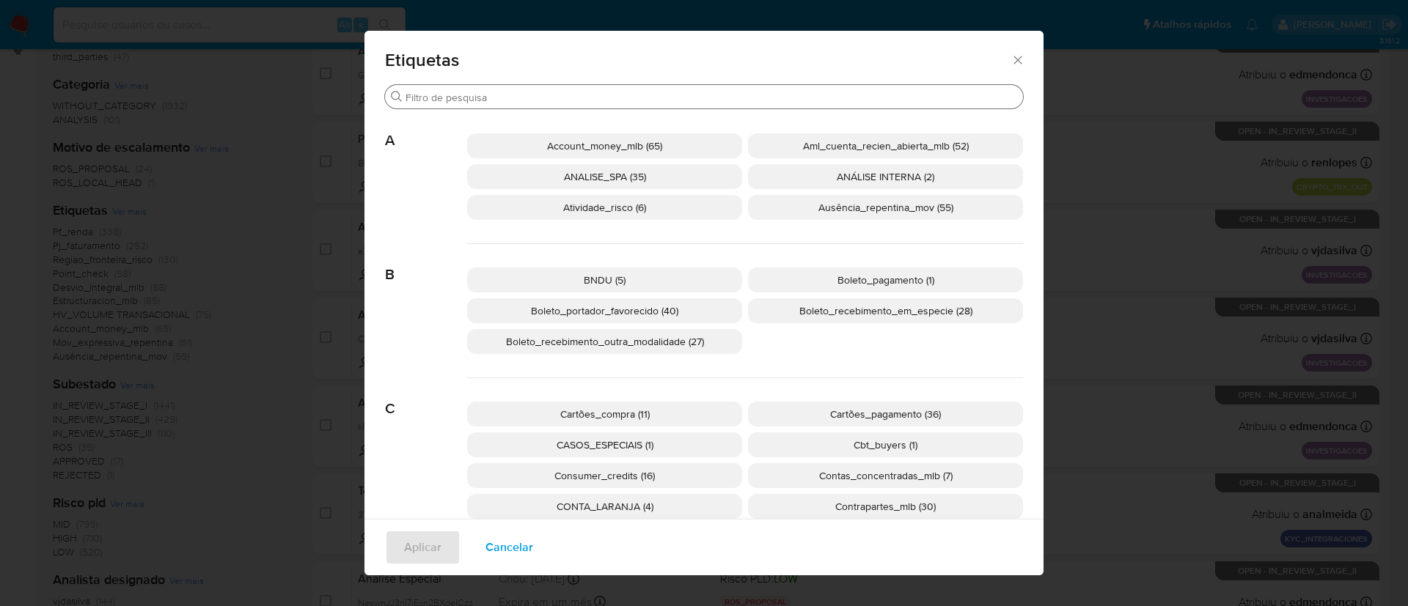
click at [639, 104] on div "Buscar" at bounding box center [704, 96] width 638 height 23
click at [623, 98] on input "Buscar" at bounding box center [712, 97] width 612 height 13
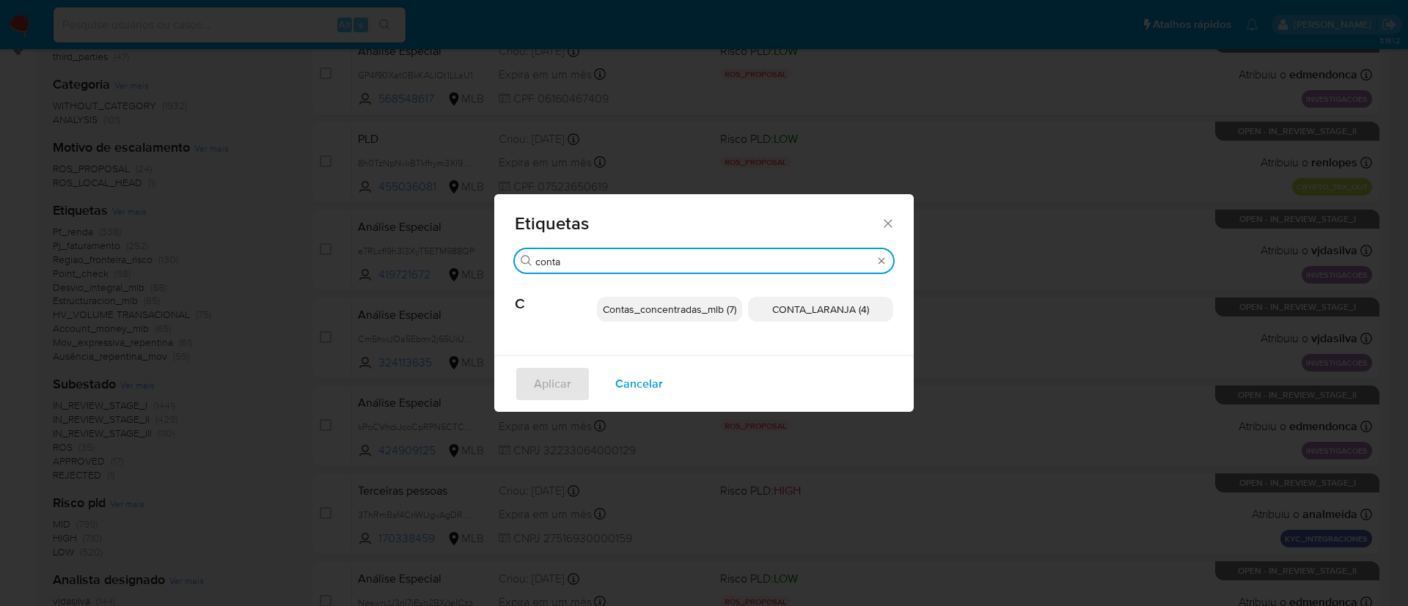
type input "conta"
click at [809, 305] on span "CONTA_LARANJA (4)" at bounding box center [820, 309] width 97 height 15
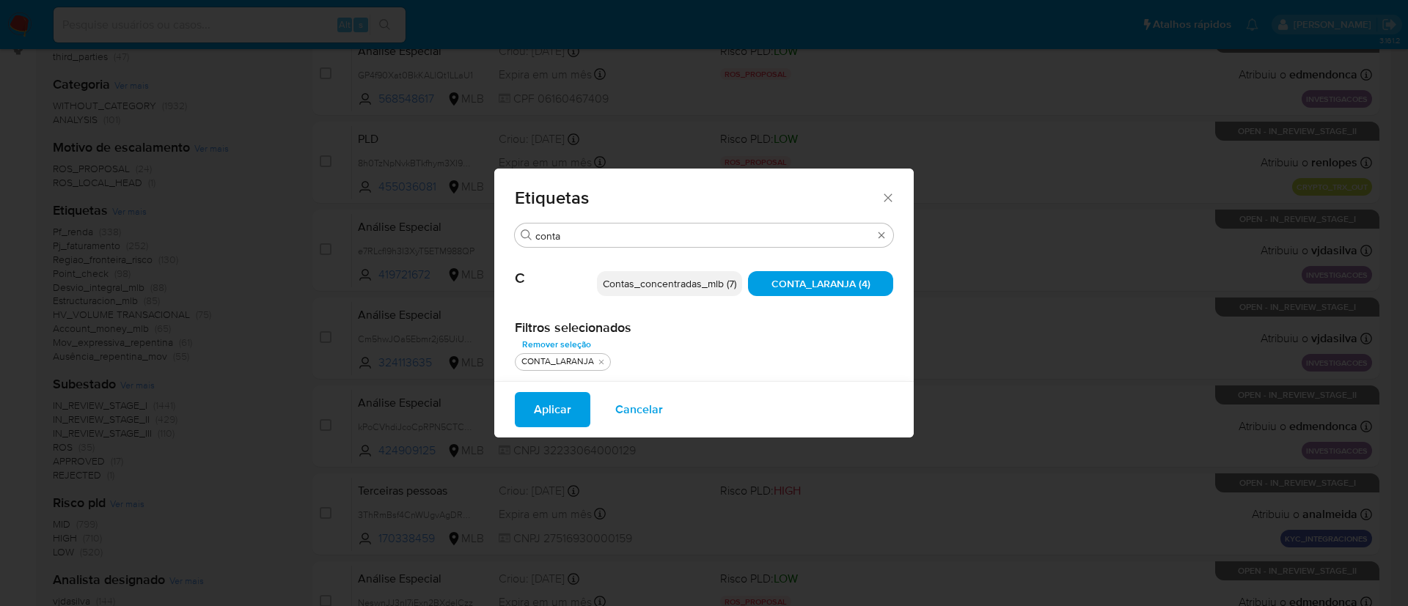
click at [545, 411] on span "Aplicar" at bounding box center [552, 410] width 37 height 32
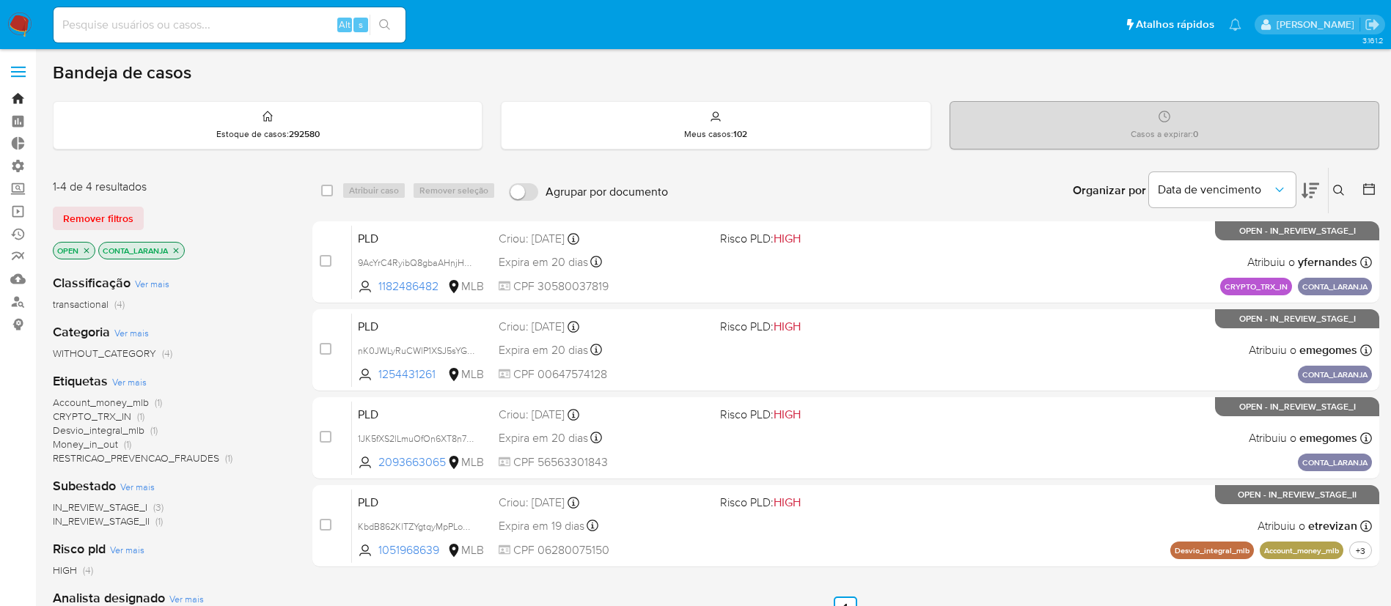
click at [18, 92] on link "Bandeja" at bounding box center [87, 98] width 175 height 23
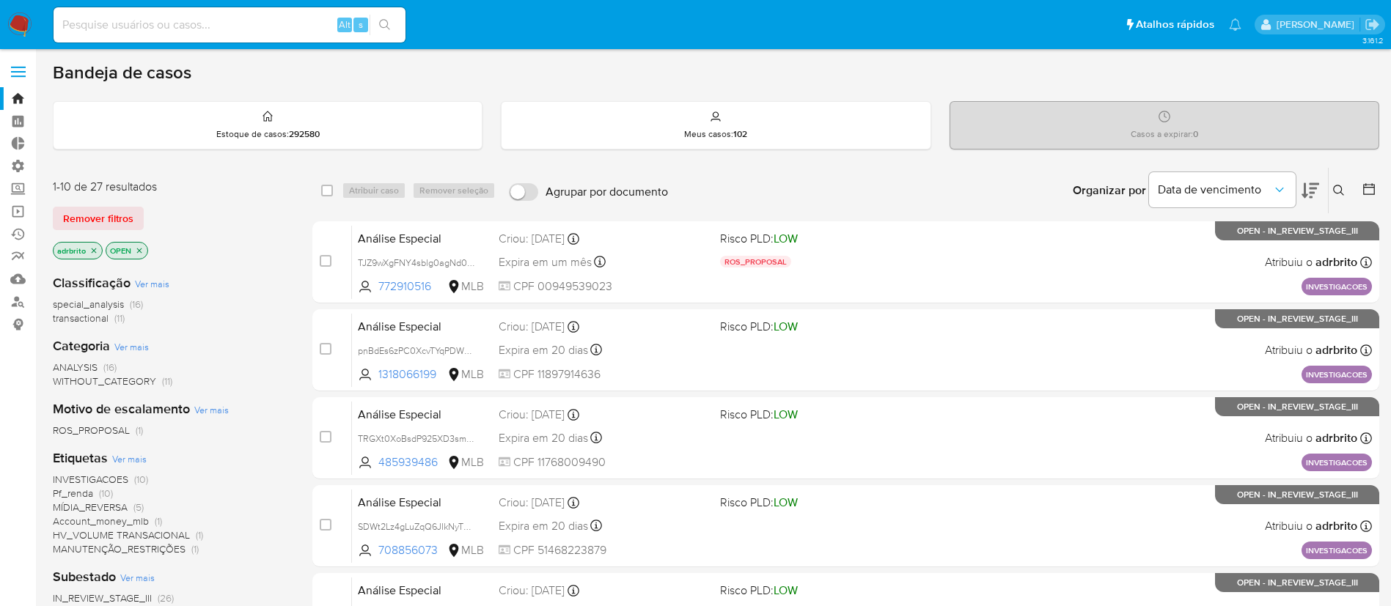
click at [95, 249] on icon "close-filter" at bounding box center [94, 250] width 5 height 5
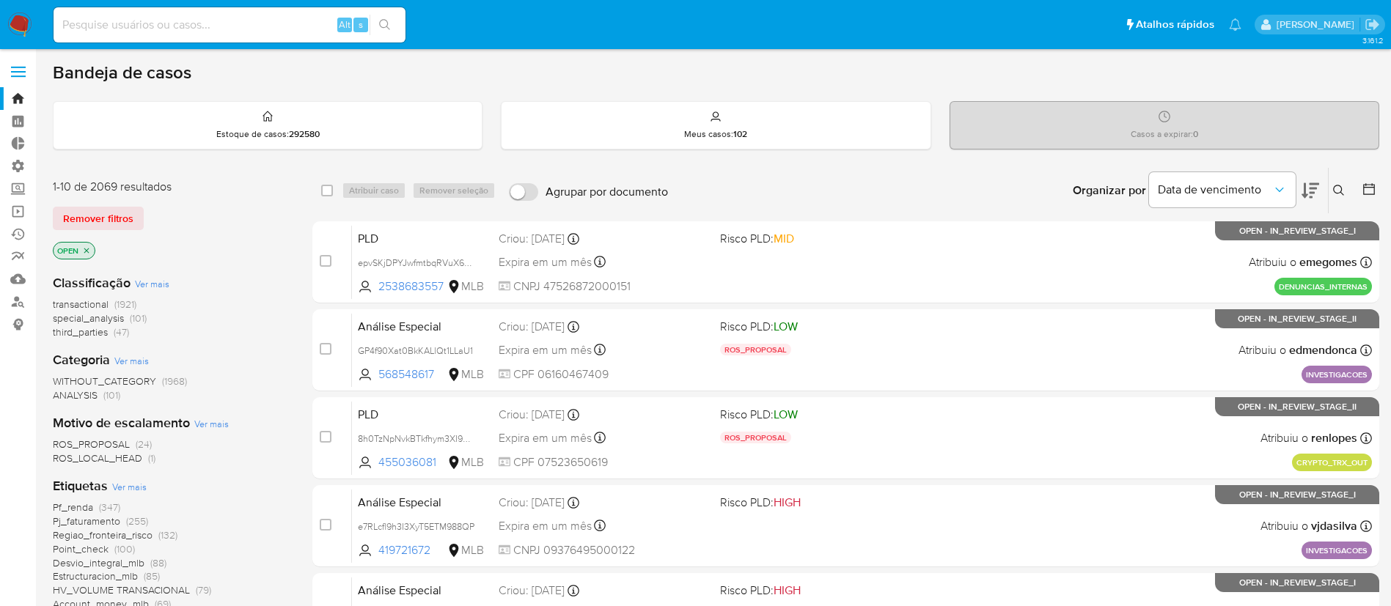
click at [21, 67] on span at bounding box center [18, 67] width 15 height 2
click at [0, 0] on input "checkbox" at bounding box center [0, 0] width 0 height 0
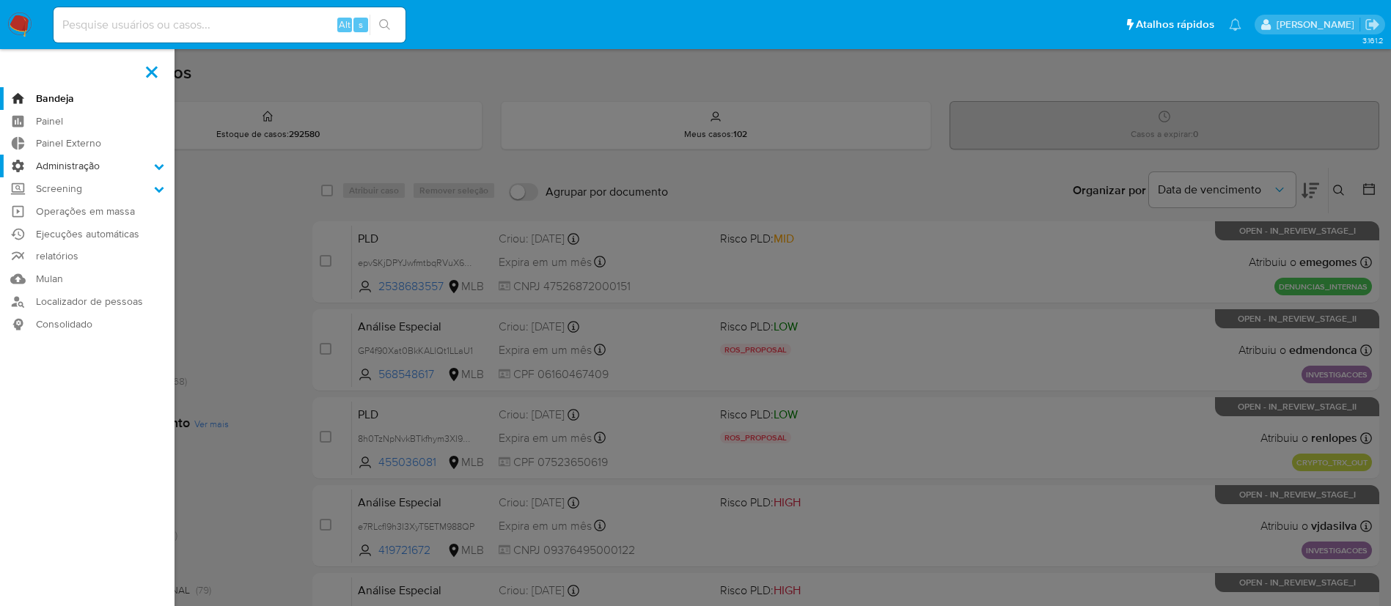
click at [161, 164] on icon at bounding box center [159, 166] width 10 height 10
click at [0, 0] on input "Administração" at bounding box center [0, 0] width 0 height 0
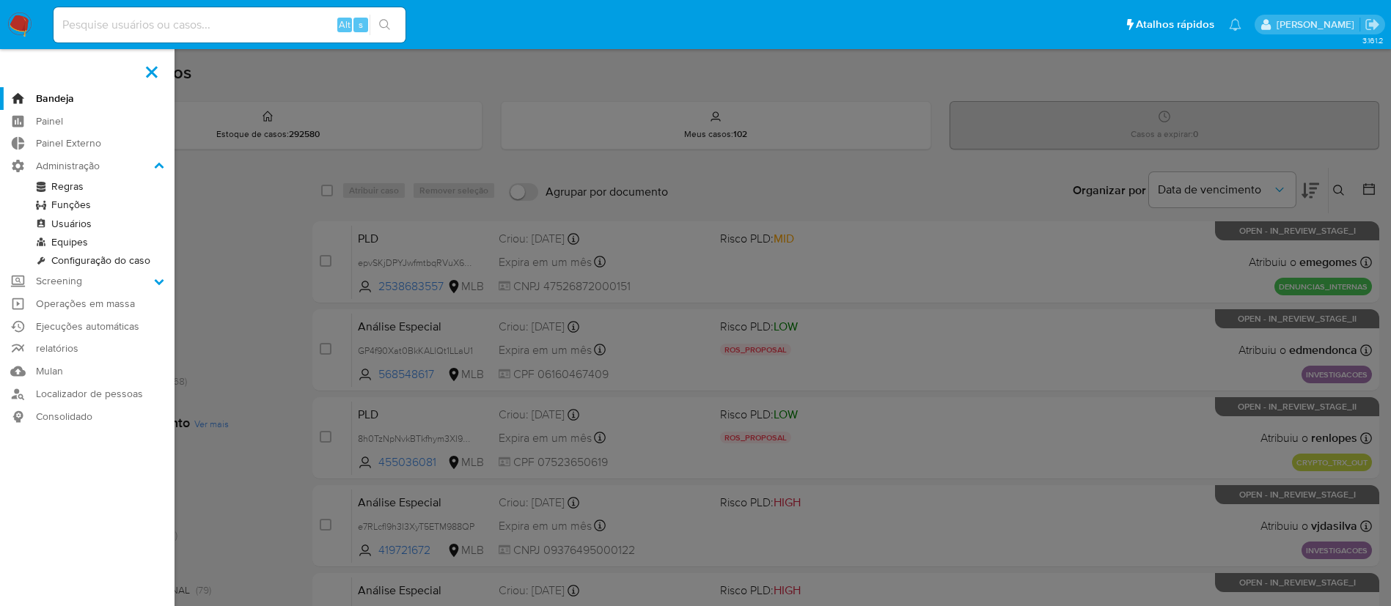
click at [124, 259] on link "Configuração do caso" at bounding box center [87, 261] width 175 height 18
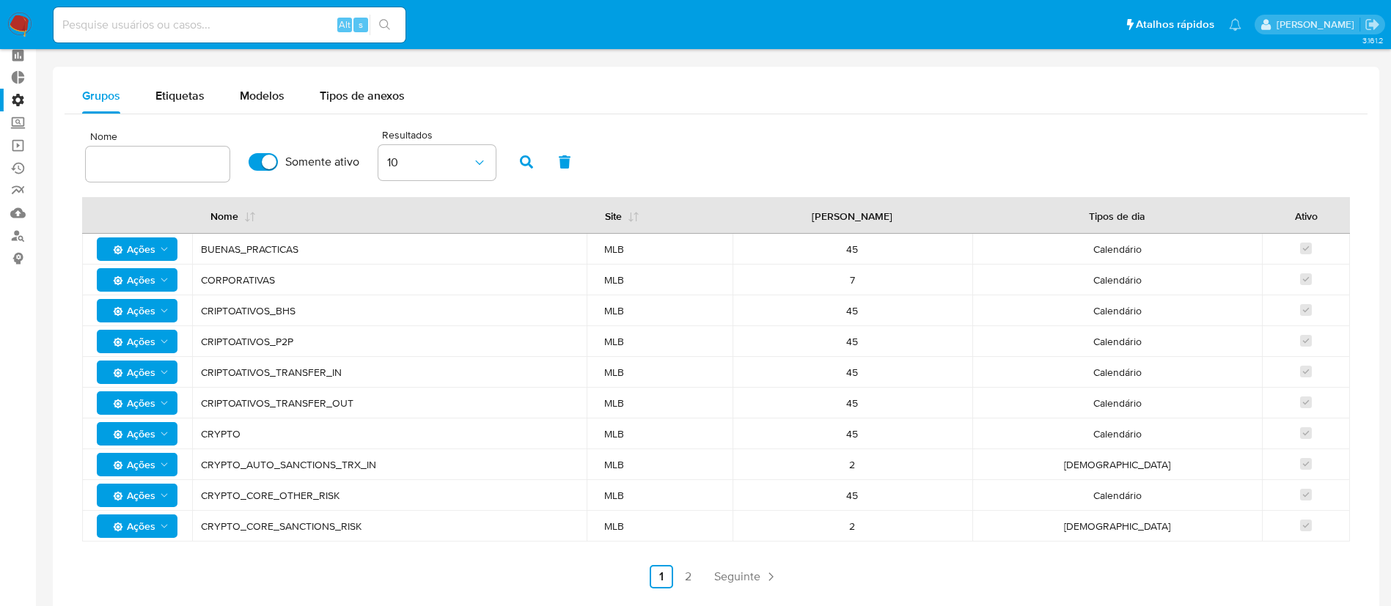
scroll to position [68, 0]
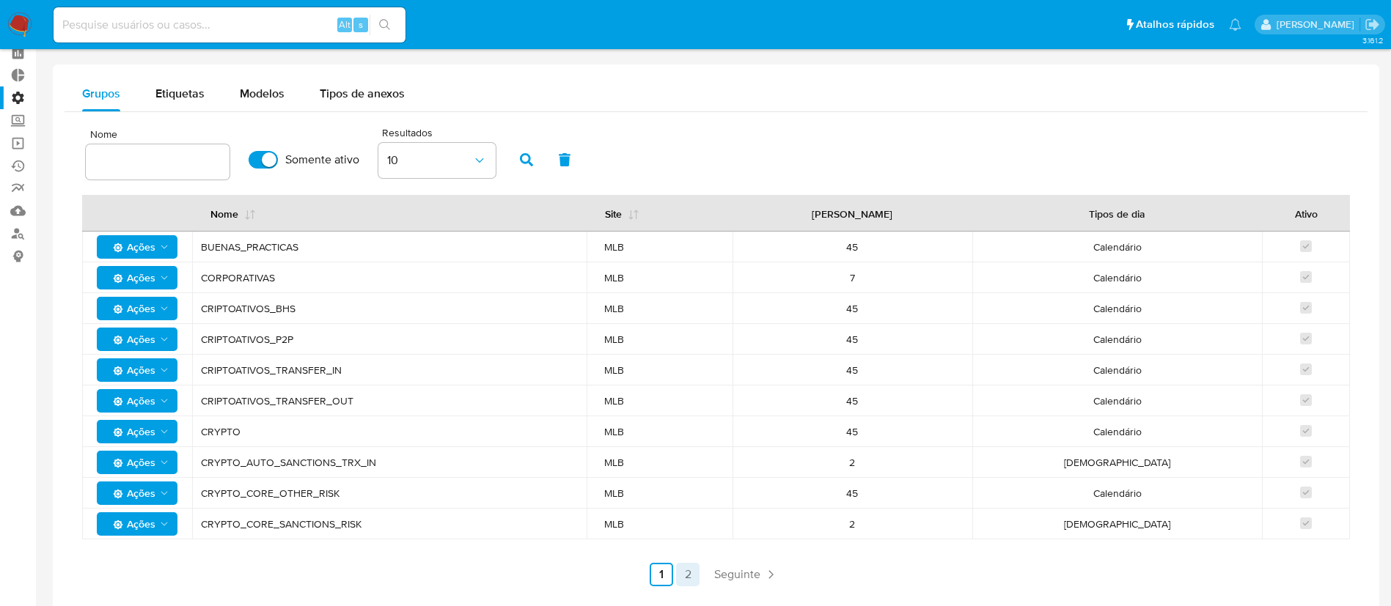
click at [686, 571] on link "2" at bounding box center [687, 574] width 23 height 23
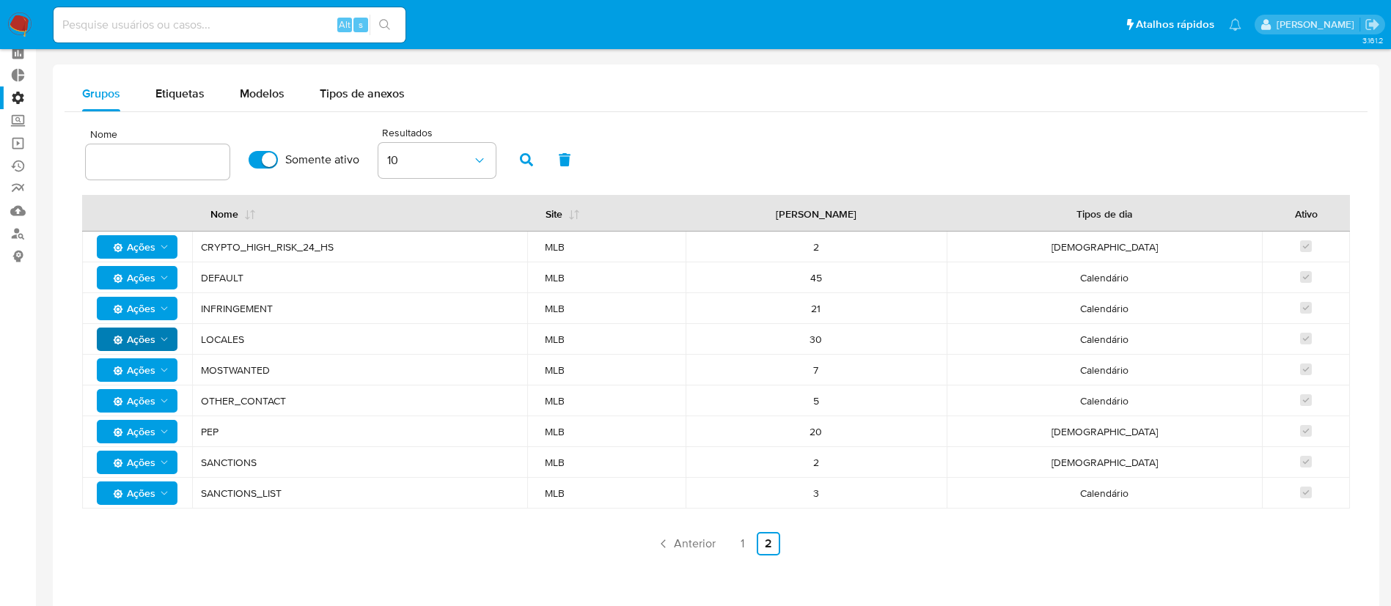
click at [161, 338] on polygon "Ações" at bounding box center [164, 339] width 7 height 4
click at [128, 373] on button "Ver registros" at bounding box center [137, 376] width 132 height 35
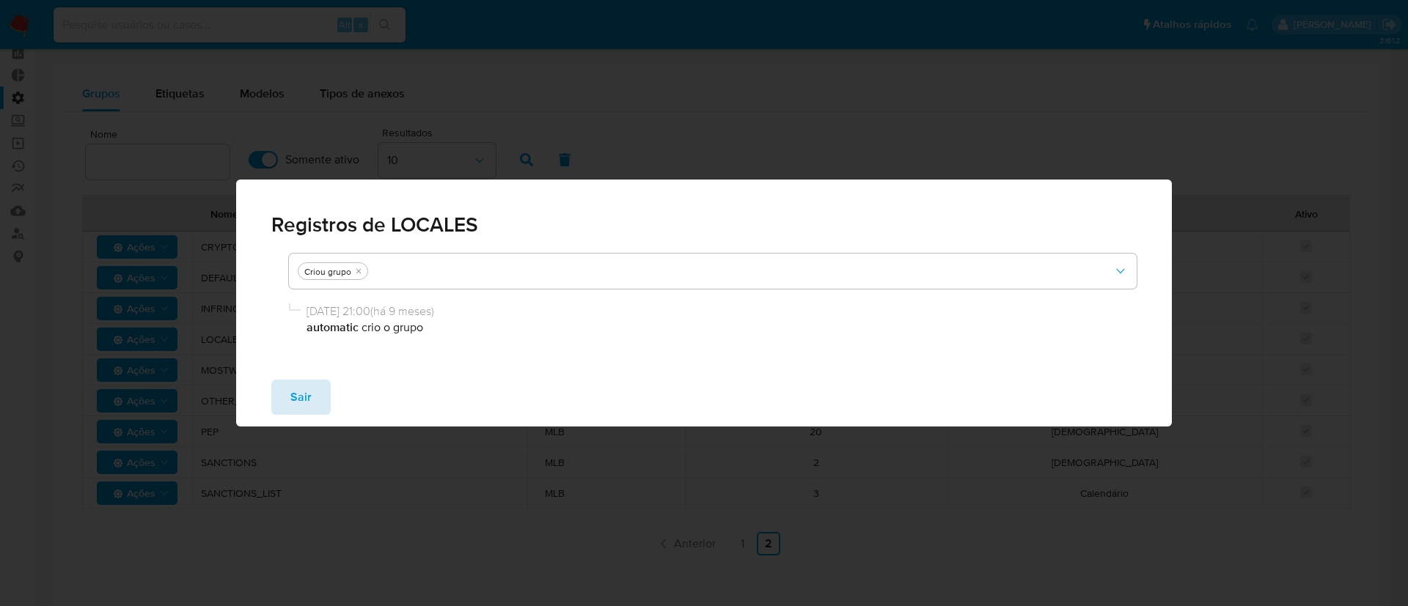
click at [316, 390] on button "Sair" at bounding box center [300, 397] width 59 height 35
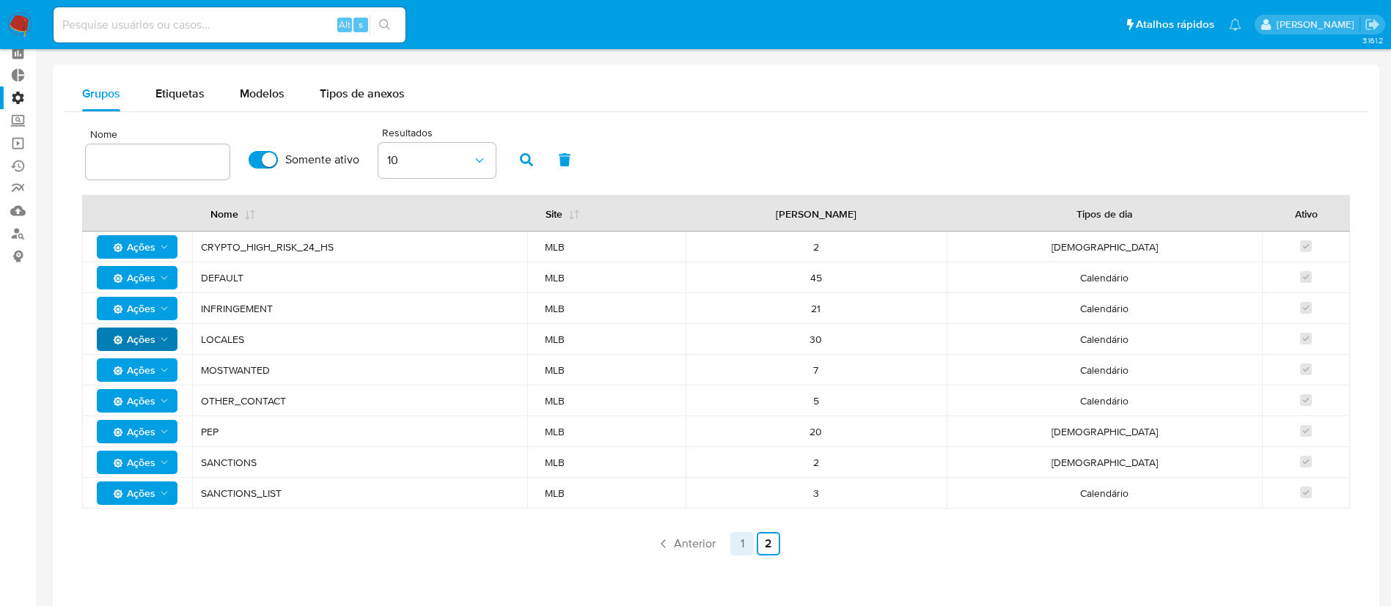
click at [741, 544] on link "1" at bounding box center [741, 543] width 23 height 23
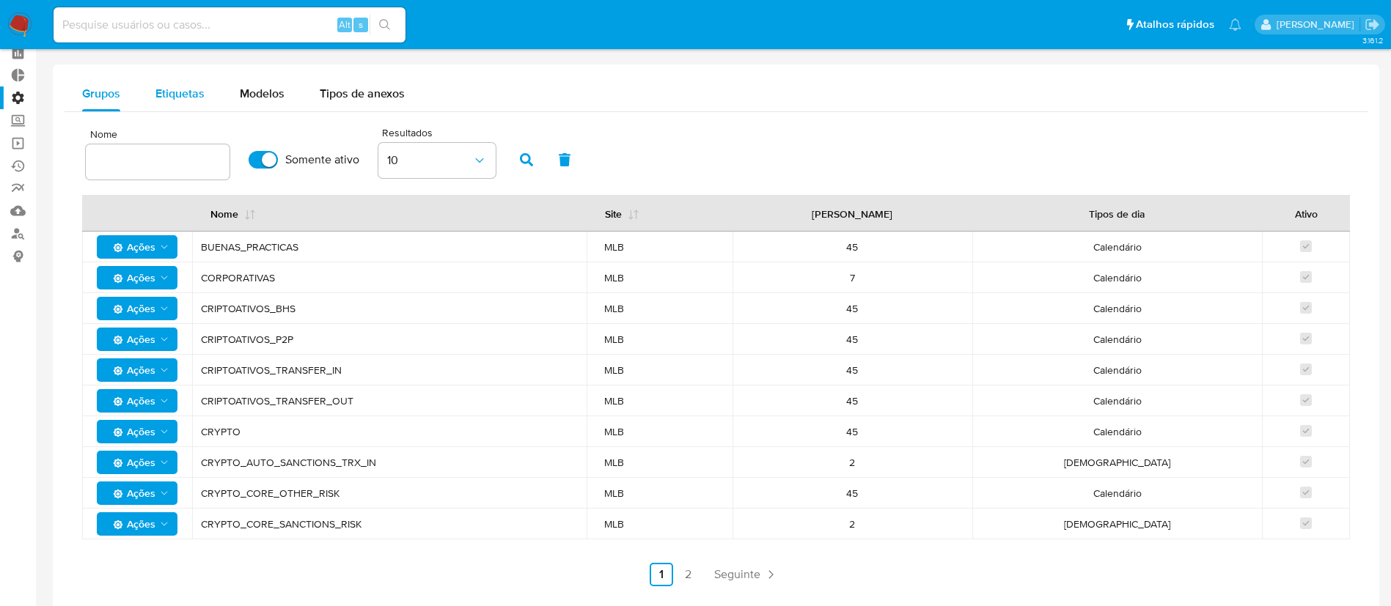
click at [188, 88] on span "Etiquetas" at bounding box center [179, 93] width 49 height 17
